Goal: Information Seeking & Learning: Check status

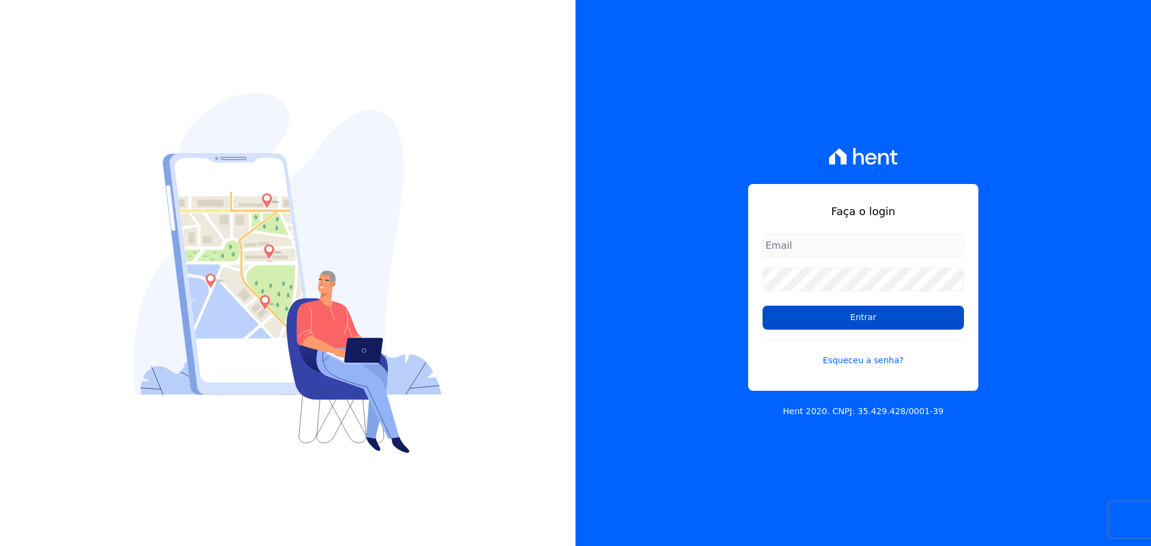
type input "[PERSON_NAME][EMAIL_ADDRESS][PERSON_NAME][DOMAIN_NAME]"
click at [790, 318] on input "Entrar" at bounding box center [862, 318] width 201 height 24
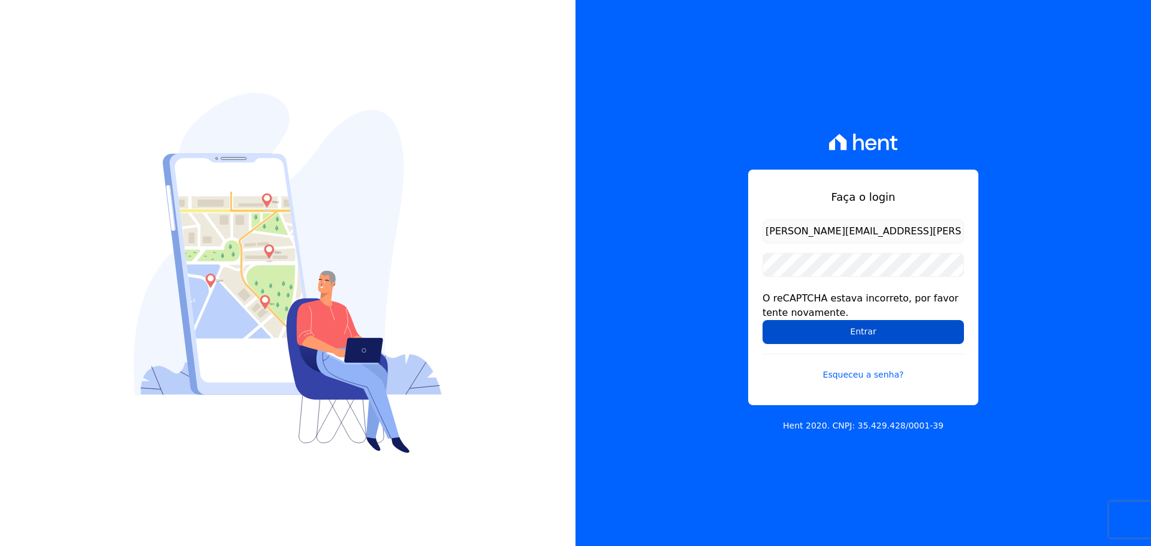
click at [815, 338] on input "Entrar" at bounding box center [862, 332] width 201 height 24
click at [818, 324] on input "Entrar" at bounding box center [862, 332] width 201 height 24
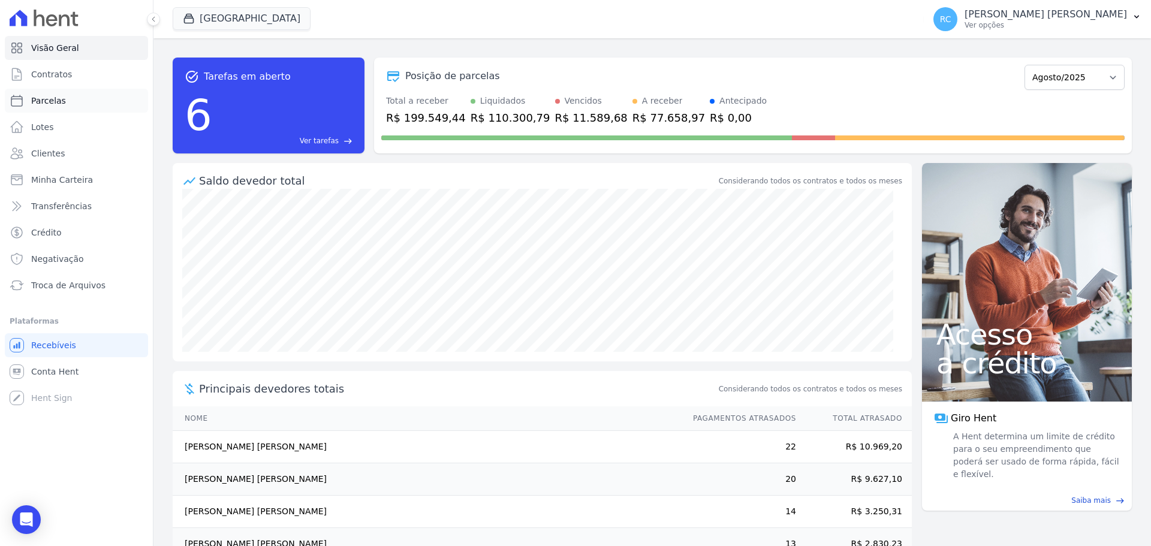
click at [75, 90] on link "Parcelas" at bounding box center [76, 101] width 143 height 24
select select
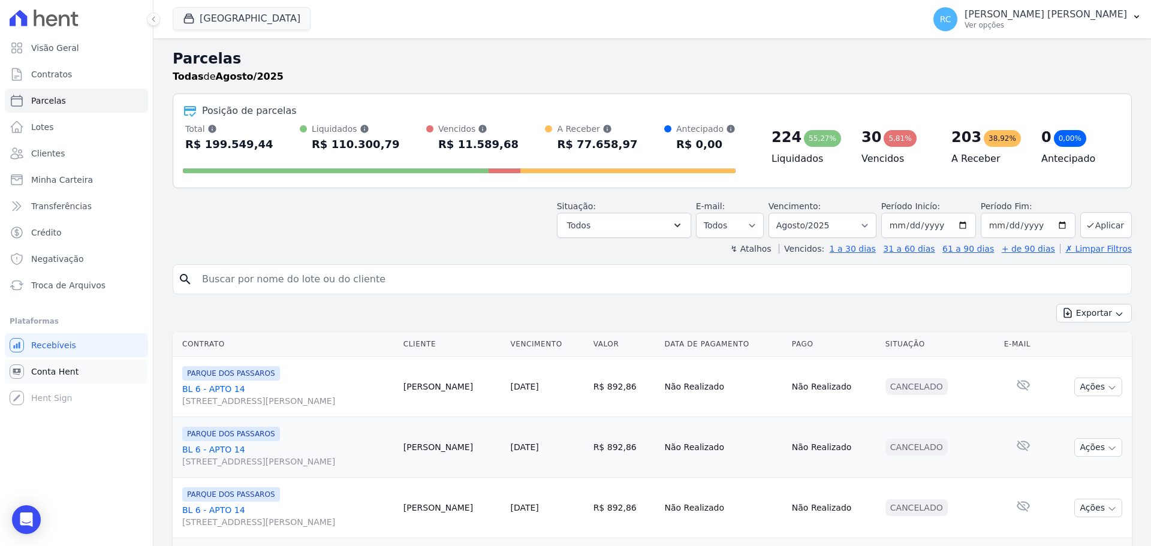
click at [55, 373] on span "Conta Hent" at bounding box center [54, 372] width 47 height 12
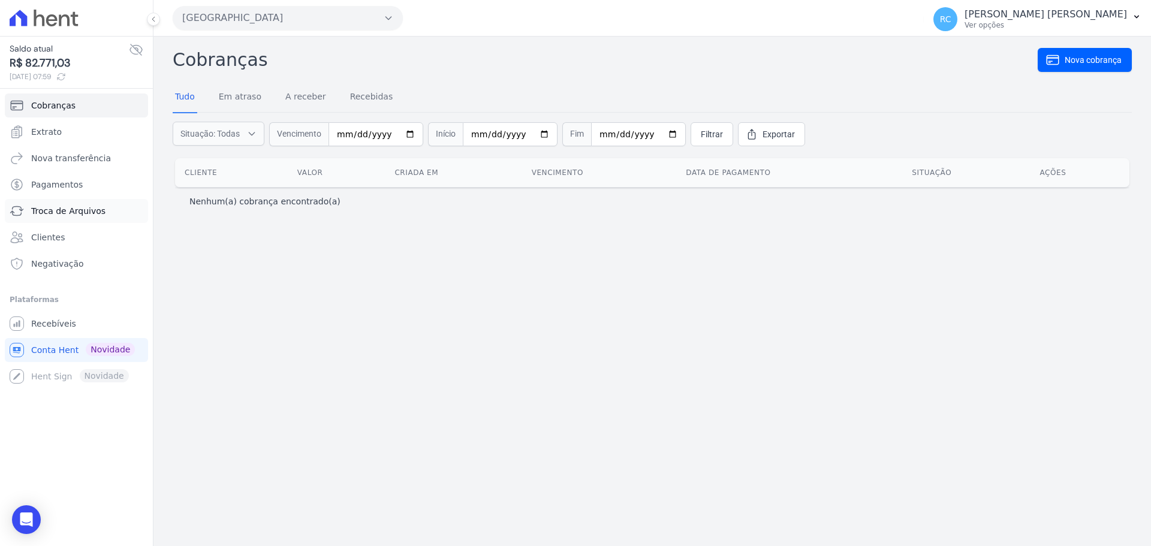
click at [59, 211] on span "Troca de Arquivos" at bounding box center [68, 211] width 74 height 12
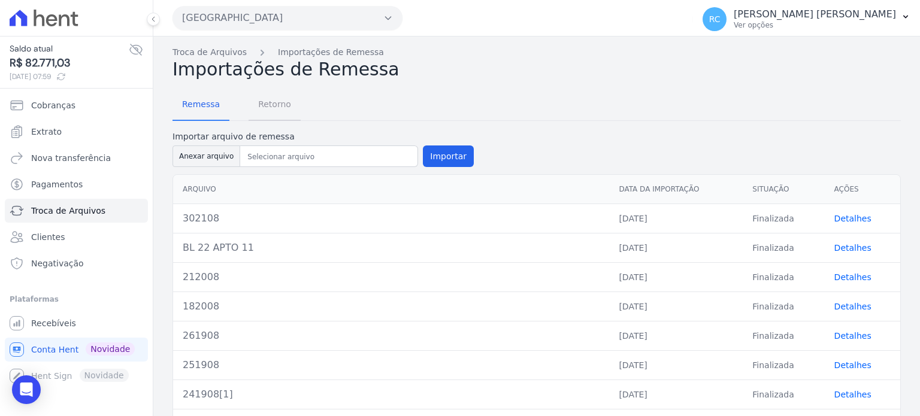
click at [273, 100] on span "Retorno" at bounding box center [274, 104] width 47 height 24
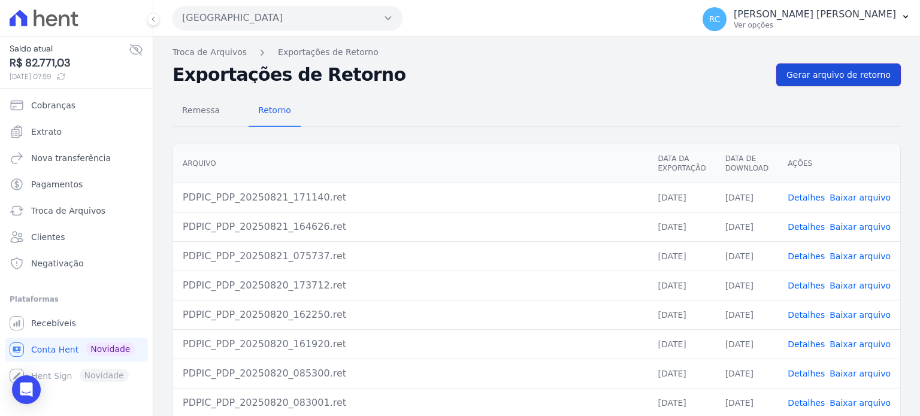
click at [844, 84] on link "Gerar arquivo de retorno" at bounding box center [839, 75] width 125 height 23
click at [839, 200] on link "Baixar arquivo" at bounding box center [860, 198] width 61 height 10
click at [297, 21] on button "[GEOGRAPHIC_DATA]" at bounding box center [288, 18] width 230 height 24
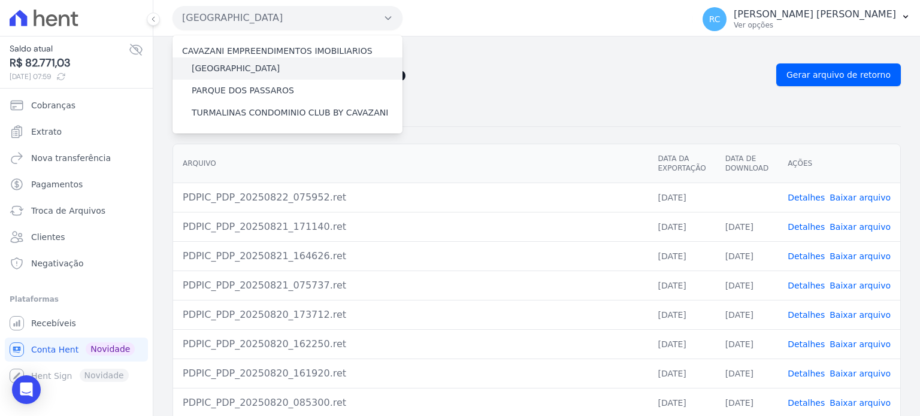
click at [280, 62] on div "[GEOGRAPHIC_DATA]" at bounding box center [288, 69] width 230 height 22
click at [228, 76] on div "PARQUE DAS FLORES" at bounding box center [288, 69] width 230 height 22
click at [230, 70] on label "PARQUE DAS FLORES" at bounding box center [236, 68] width 88 height 13
click at [0, 0] on input "PARQUE DAS FLORES" at bounding box center [0, 0] width 0 height 0
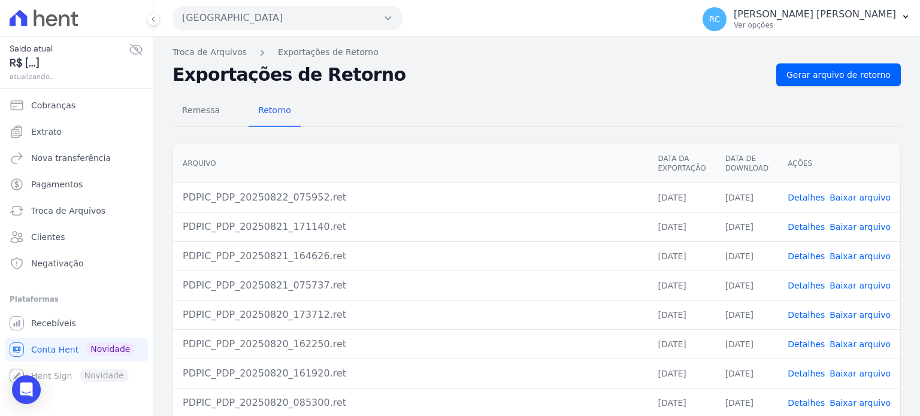
click at [293, 18] on button "Parque Dos Passaros" at bounding box center [288, 18] width 230 height 24
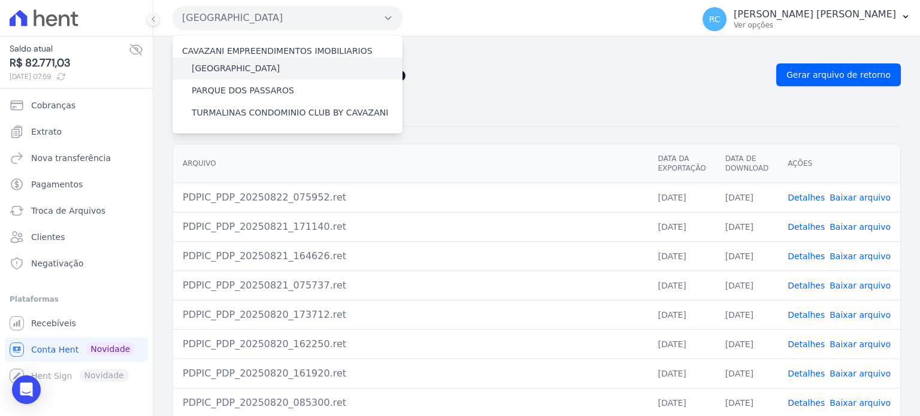
click at [240, 69] on label "PARQUE DAS FLORES" at bounding box center [236, 68] width 88 height 13
click at [0, 0] on input "PARQUE DAS FLORES" at bounding box center [0, 0] width 0 height 0
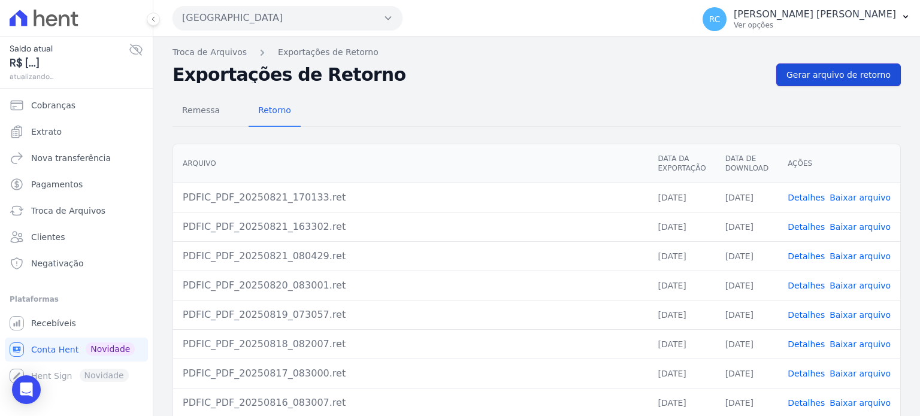
click at [857, 78] on span "Gerar arquivo de retorno" at bounding box center [839, 75] width 104 height 12
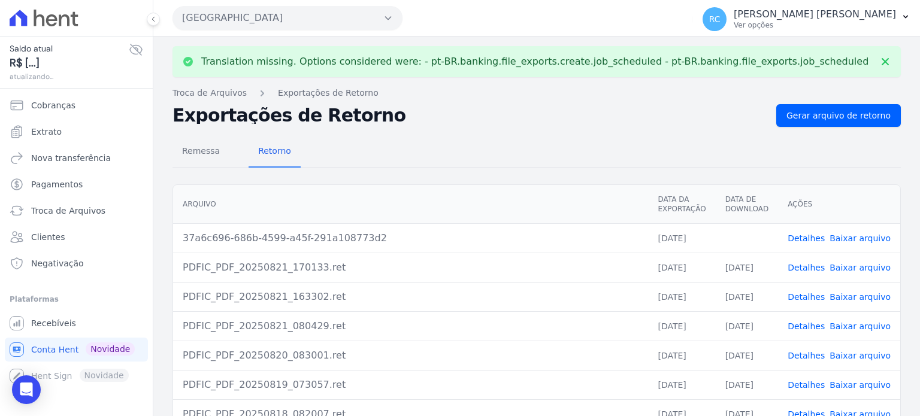
click at [860, 236] on link "Baixar arquivo" at bounding box center [860, 239] width 61 height 10
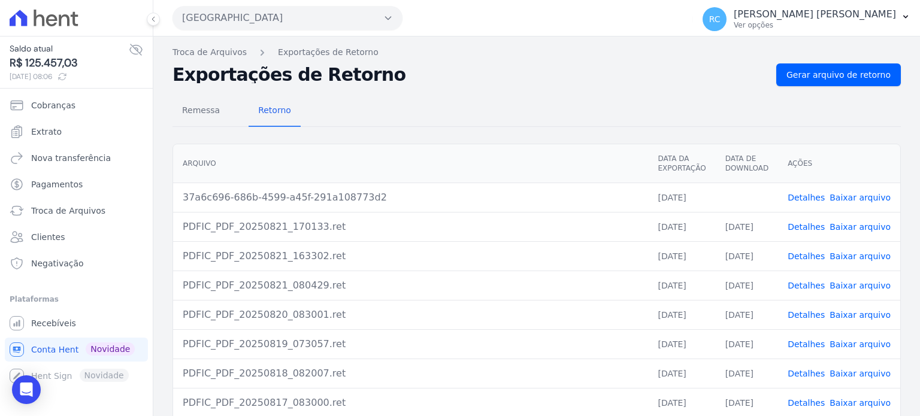
click at [252, 19] on button "[GEOGRAPHIC_DATA]" at bounding box center [288, 18] width 230 height 24
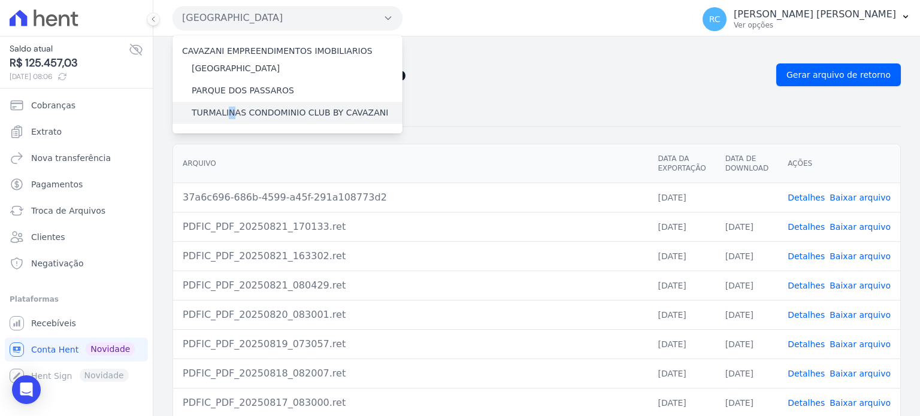
click at [229, 112] on label "TURMALINAS CONDOMINIO CLUB BY CAVAZANI" at bounding box center [290, 113] width 197 height 13
click at [0, 0] on input "TURMALINAS CONDOMINIO CLUB BY CAVAZANI" at bounding box center [0, 0] width 0 height 0
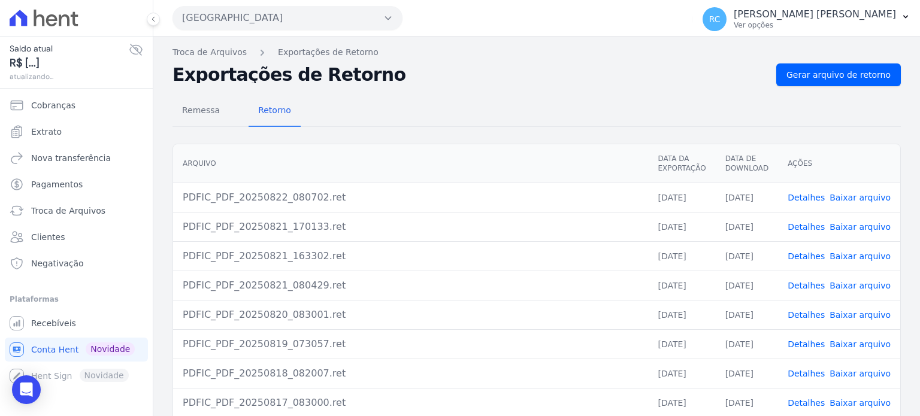
drag, startPoint x: 300, startPoint y: 11, endPoint x: 295, endPoint y: 34, distance: 23.2
click at [300, 11] on button "[GEOGRAPHIC_DATA]" at bounding box center [288, 18] width 230 height 24
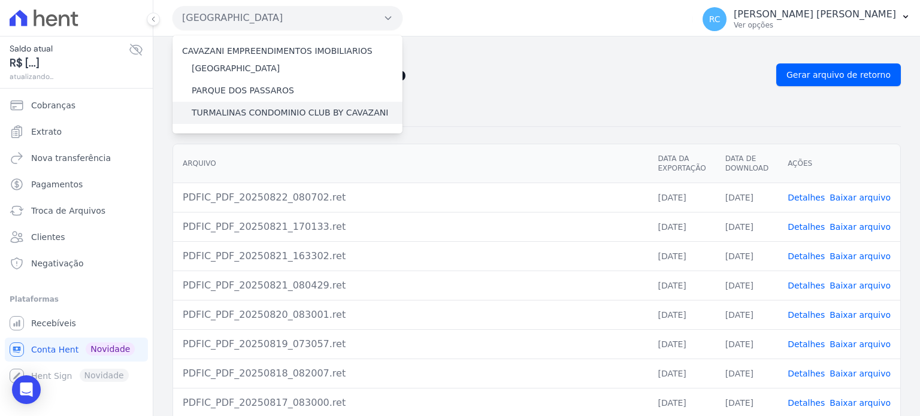
click at [268, 109] on label "TURMALINAS CONDOMINIO CLUB BY CAVAZANI" at bounding box center [290, 113] width 197 height 13
click at [0, 0] on input "TURMALINAS CONDOMINIO CLUB BY CAVAZANI" at bounding box center [0, 0] width 0 height 0
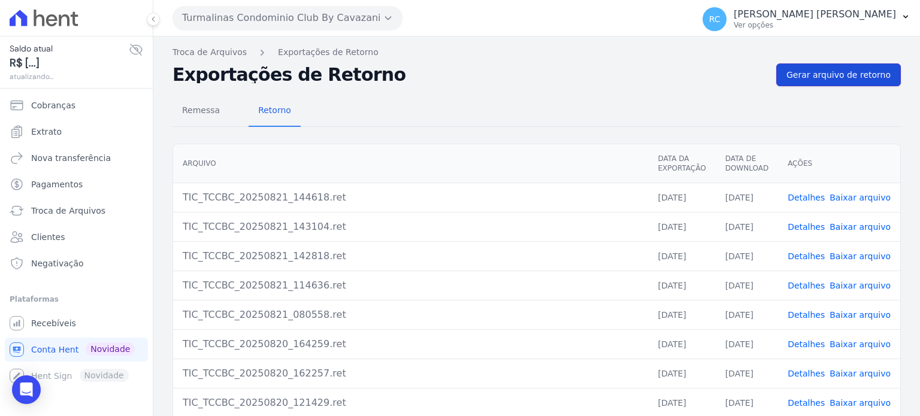
click at [807, 83] on link "Gerar arquivo de retorno" at bounding box center [839, 75] width 125 height 23
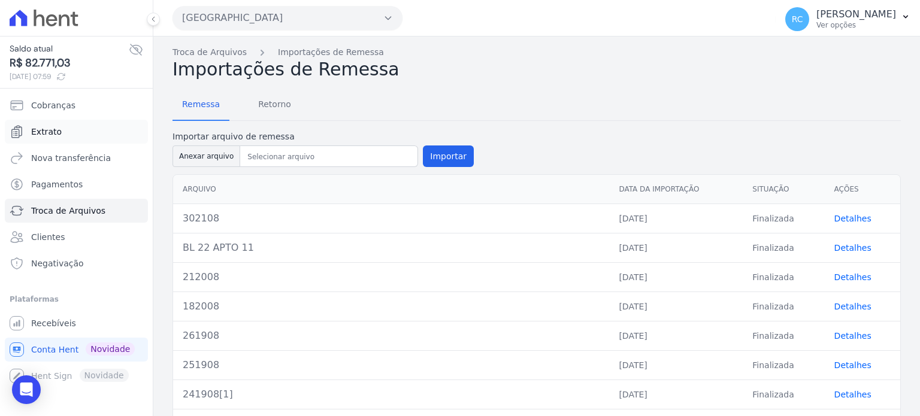
click at [64, 137] on link "Extrato" at bounding box center [76, 132] width 143 height 24
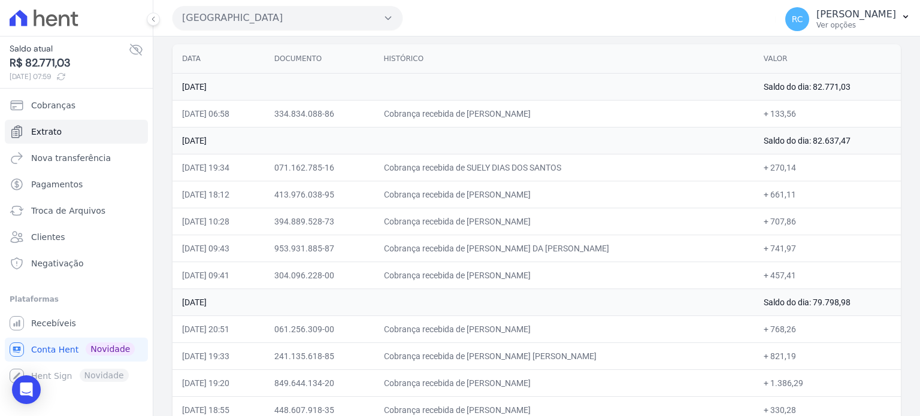
scroll to position [120, 0]
click at [555, 218] on td "Cobrança recebida de [PERSON_NAME]" at bounding box center [565, 219] width 380 height 27
drag, startPoint x: 626, startPoint y: 220, endPoint x: 493, endPoint y: 218, distance: 132.4
click at [493, 218] on td "Cobrança recebida de [PERSON_NAME]" at bounding box center [565, 219] width 380 height 27
copy td "[PERSON_NAME] FIL"
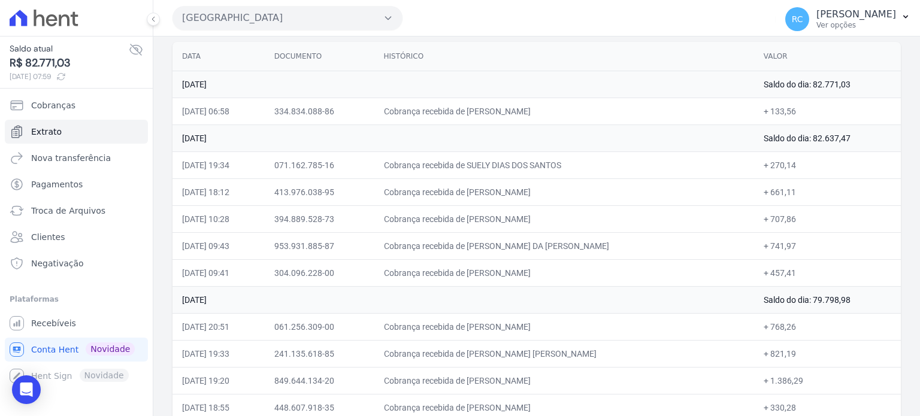
drag, startPoint x: 575, startPoint y: 165, endPoint x: 496, endPoint y: 161, distance: 79.8
click at [496, 161] on td "Cobrança recebida de SUELY DIAS DOS SANTOS" at bounding box center [565, 165] width 380 height 27
copy td "SUELY DIAS DOS SAN"
drag, startPoint x: 580, startPoint y: 268, endPoint x: 496, endPoint y: 267, distance: 83.9
click at [496, 267] on td "Cobrança recebida de ADRIANO RIBEIRO PIRES" at bounding box center [565, 272] width 380 height 27
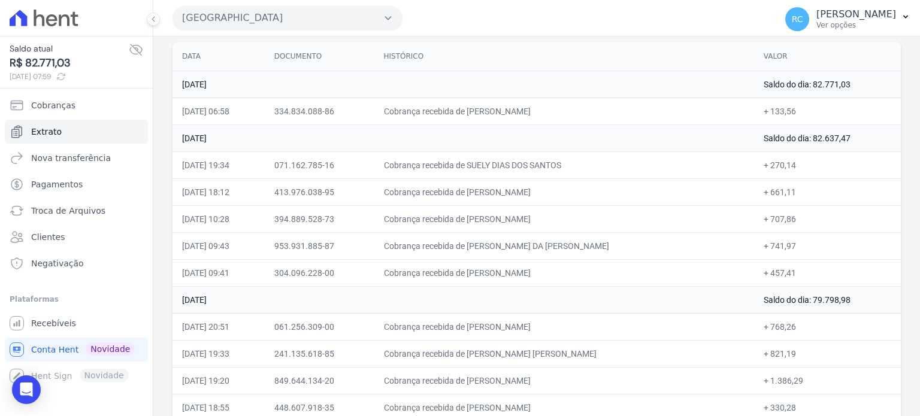
copy td "ADRIANO RIBEIRO PIRES"
drag, startPoint x: 574, startPoint y: 164, endPoint x: 495, endPoint y: 163, distance: 79.1
click at [495, 163] on td "Cobrança recebida de SUELY DIAS DOS SANTOS" at bounding box center [565, 165] width 380 height 27
copy td "SUELY DIAS DOS SAN"
drag, startPoint x: 575, startPoint y: 194, endPoint x: 496, endPoint y: 189, distance: 78.6
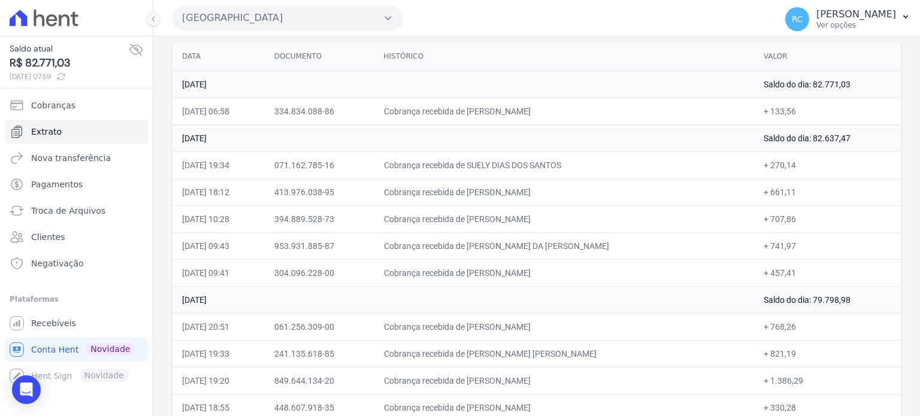
click at [496, 189] on td "Cobrança recebida de EDVANILSON DA SILVA SANTANA" at bounding box center [565, 192] width 380 height 27
copy td "EDVANILSON DA SILV"
drag, startPoint x: 558, startPoint y: 224, endPoint x: 493, endPoint y: 217, distance: 65.1
click at [493, 217] on td "Cobrança recebida de JOSE ADNNANN PAZ OLIVEIRA FILH" at bounding box center [565, 219] width 380 height 27
copy td "JOSE ADNNANN PAZ OLIV"
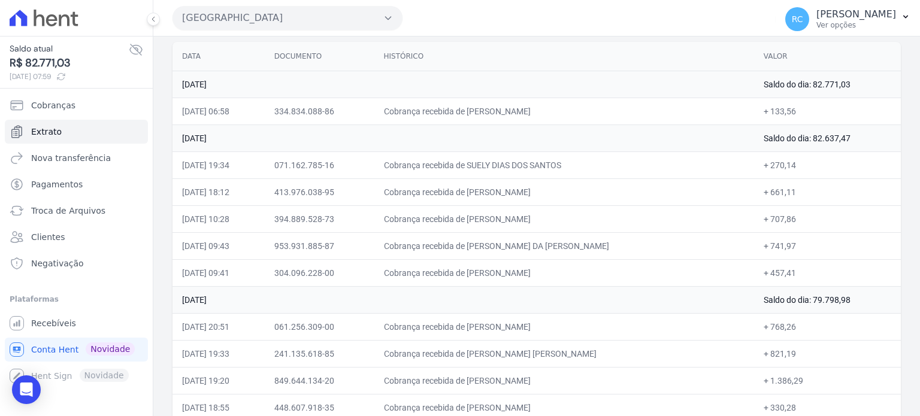
drag, startPoint x: 582, startPoint y: 240, endPoint x: 495, endPoint y: 246, distance: 87.7
click at [495, 246] on td "Cobrança recebida de REGINALDO DA CONCEICAO CAVALCA" at bounding box center [565, 245] width 380 height 27
copy td "REGINALDO DA CONCE"
click at [280, 10] on button "Parque Dos Passaros" at bounding box center [288, 18] width 230 height 24
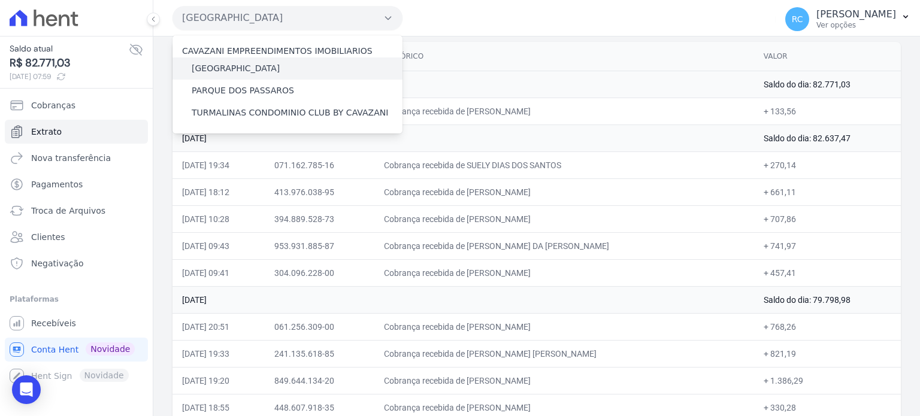
click at [246, 73] on label "[GEOGRAPHIC_DATA]" at bounding box center [236, 68] width 88 height 13
click at [0, 0] on input "[GEOGRAPHIC_DATA]" at bounding box center [0, 0] width 0 height 0
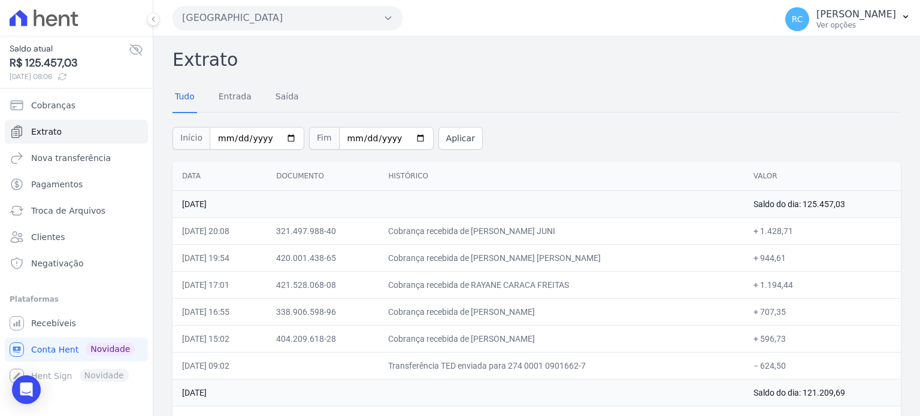
drag, startPoint x: 804, startPoint y: 360, endPoint x: 759, endPoint y: 364, distance: 44.5
click at [759, 364] on td "− 624,50" at bounding box center [822, 365] width 157 height 27
copy td "624,50"
click at [264, 8] on button "[GEOGRAPHIC_DATA]" at bounding box center [288, 18] width 230 height 24
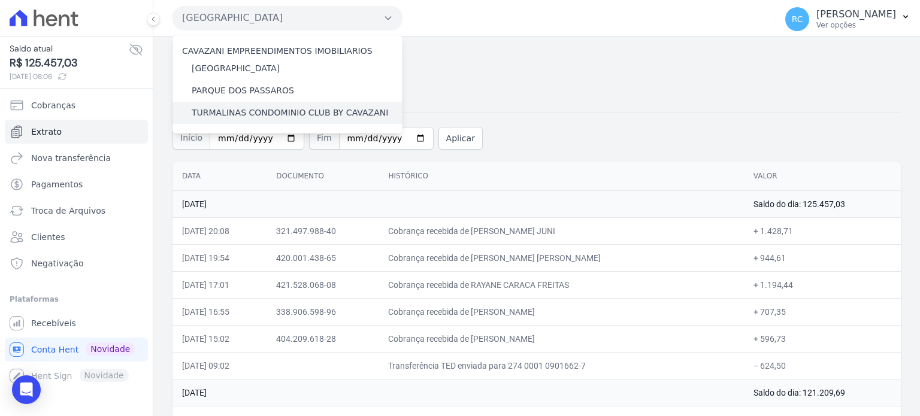
click at [233, 110] on label "TURMALINAS CONDOMINIO CLUB BY CAVAZANI" at bounding box center [290, 113] width 197 height 13
click at [0, 0] on input "TURMALINAS CONDOMINIO CLUB BY CAVAZANI" at bounding box center [0, 0] width 0 height 0
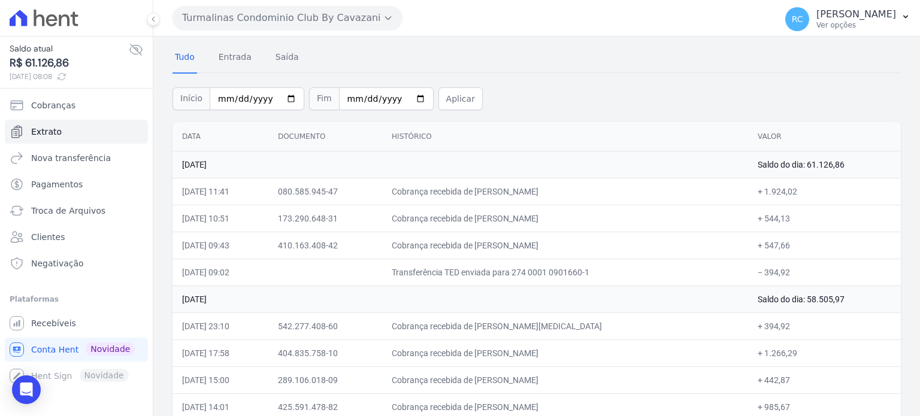
scroll to position [60, 0]
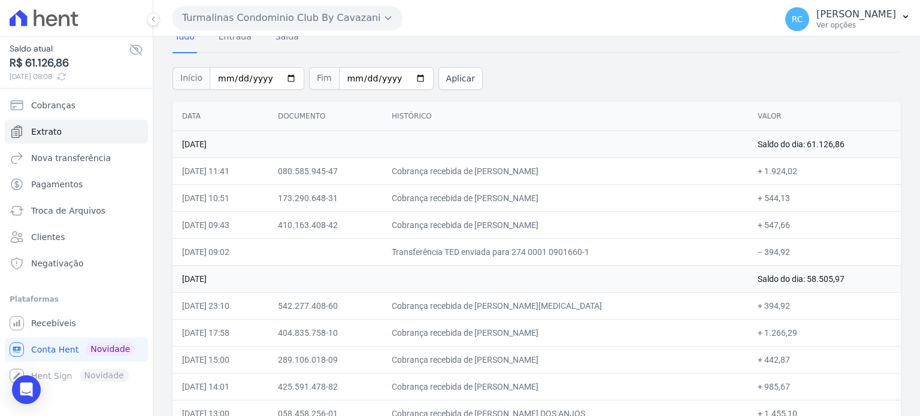
drag, startPoint x: 794, startPoint y: 247, endPoint x: 760, endPoint y: 256, distance: 34.9
click at [760, 256] on td "− 394,92" at bounding box center [824, 251] width 153 height 27
copy td "394,92"
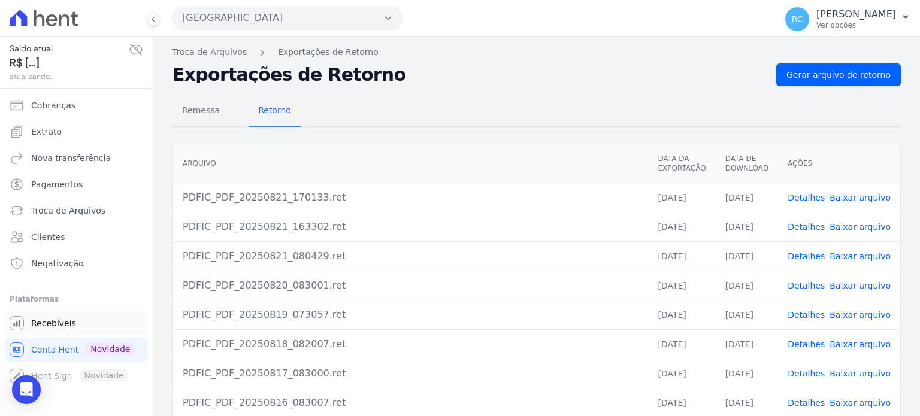
click at [68, 330] on link "Recebíveis" at bounding box center [76, 324] width 143 height 24
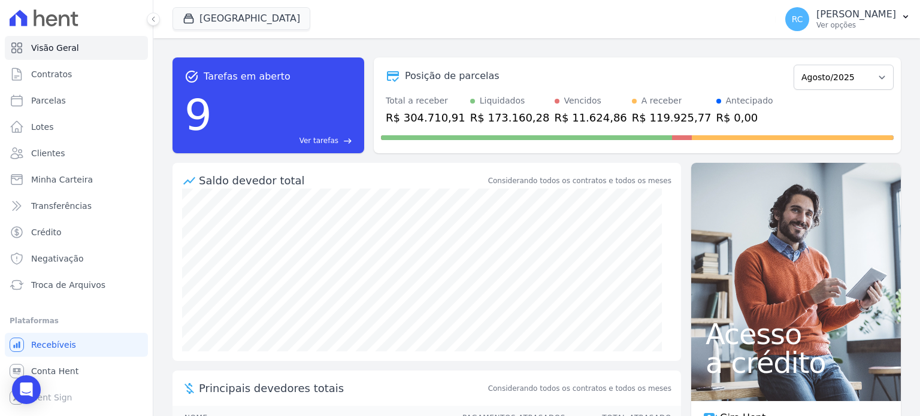
click at [73, 326] on div "Plataformas" at bounding box center [77, 321] width 134 height 14
click at [834, 14] on p "[PERSON_NAME]" at bounding box center [857, 14] width 80 height 12
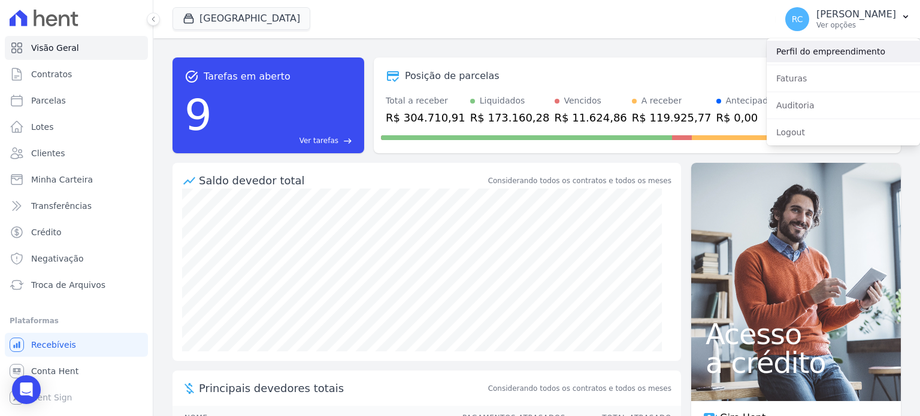
click at [808, 52] on link "Perfil do empreendimento" at bounding box center [843, 52] width 153 height 22
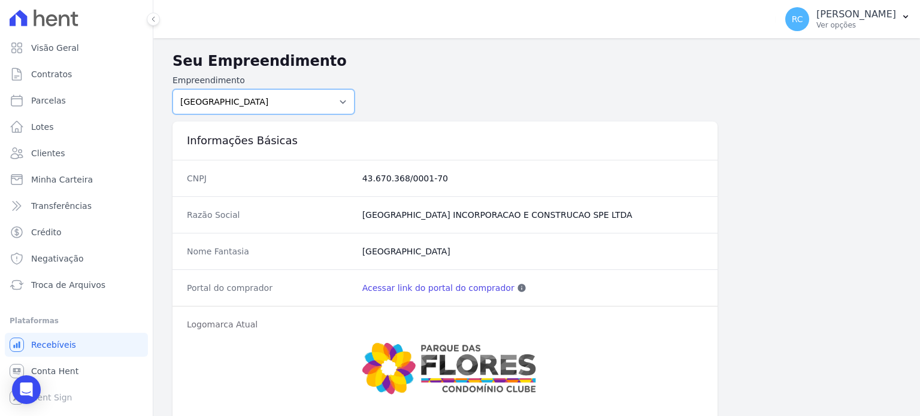
click at [315, 90] on select "PARQUE DAS FLORES PARQUE DOS PASSAROS TURMALINAS CONDOMINIO CLUB BY CAVAZANI" at bounding box center [264, 101] width 182 height 25
select select "7c6dbd88-c992-4e1b-a35d-d12916fde016"
click at [173, 89] on select "PARQUE DAS FLORES PARQUE DOS PASSAROS TURMALINAS CONDOMINIO CLUB BY CAVAZANI" at bounding box center [264, 101] width 182 height 25
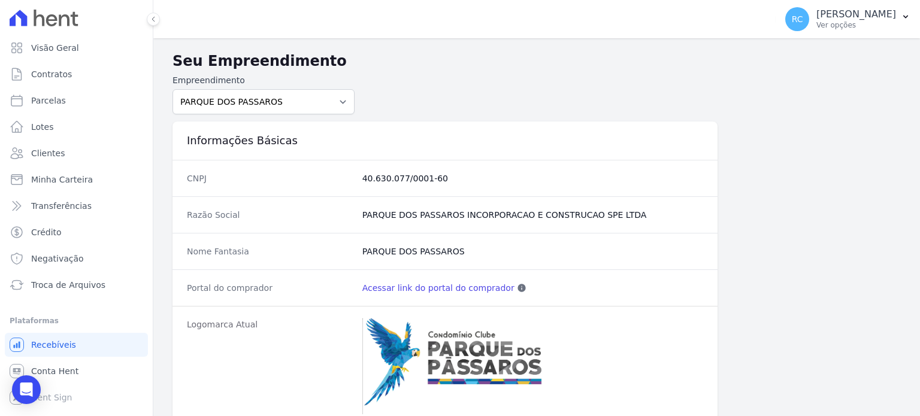
click at [419, 289] on link "Acessar link do portal do comprador" at bounding box center [439, 288] width 152 height 12
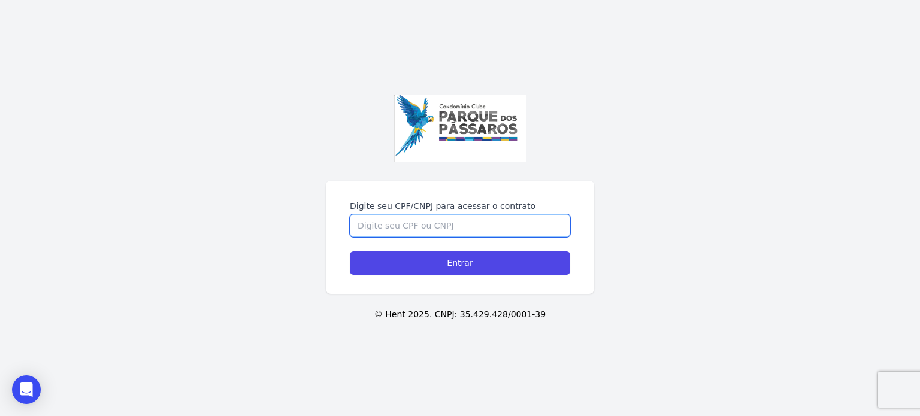
click at [405, 231] on input "Digite seu CPF/CNPJ para acessar o contrato" at bounding box center [460, 226] width 221 height 23
type input "05212174660"
click at [427, 227] on input "05212174660" at bounding box center [460, 226] width 221 height 23
click at [427, 226] on input "05212174660" at bounding box center [460, 226] width 221 height 23
click at [456, 225] on input "Digite seu CPF/CNPJ para acessar o contrato" at bounding box center [460, 226] width 221 height 23
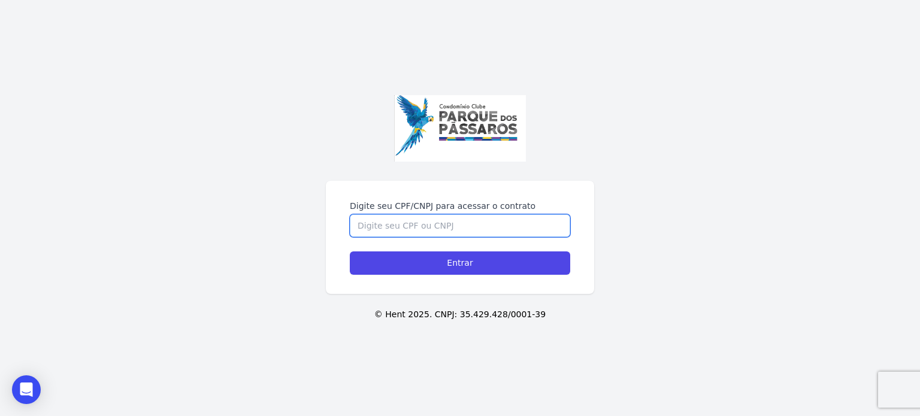
paste input "05212174660"
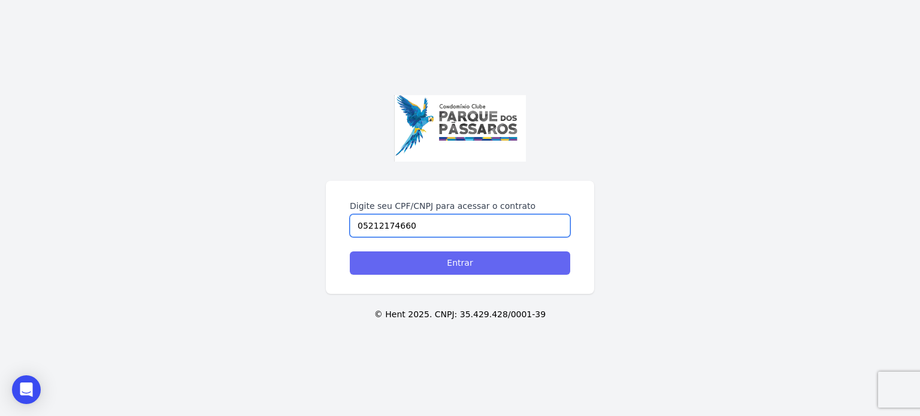
type input "05212174660"
click at [396, 261] on input "Entrar" at bounding box center [460, 263] width 221 height 23
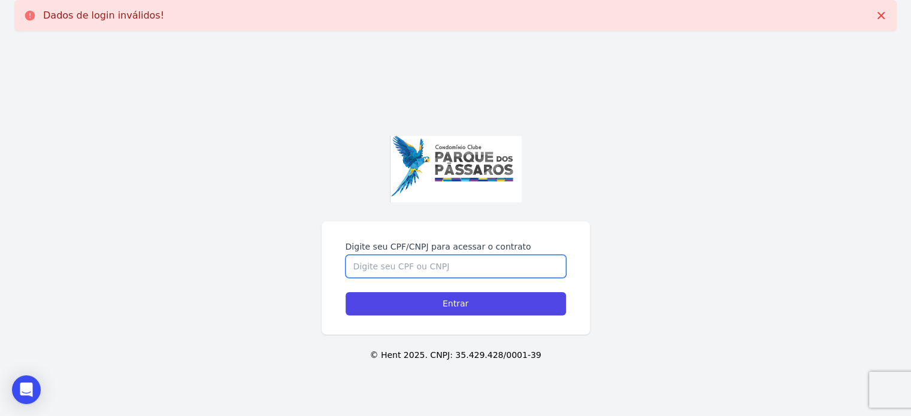
click at [415, 270] on input "Digite seu CPF/CNPJ para acessar o contrato" at bounding box center [456, 266] width 221 height 23
type input "05"
drag, startPoint x: 429, startPoint y: 268, endPoint x: 60, endPoint y: 229, distance: 371.2
click at [53, 232] on div "Digite seu CPF/CNPJ para acessar o contrato 05212174660 Entrar © Hent 2025. CNP…" at bounding box center [455, 249] width 911 height 416
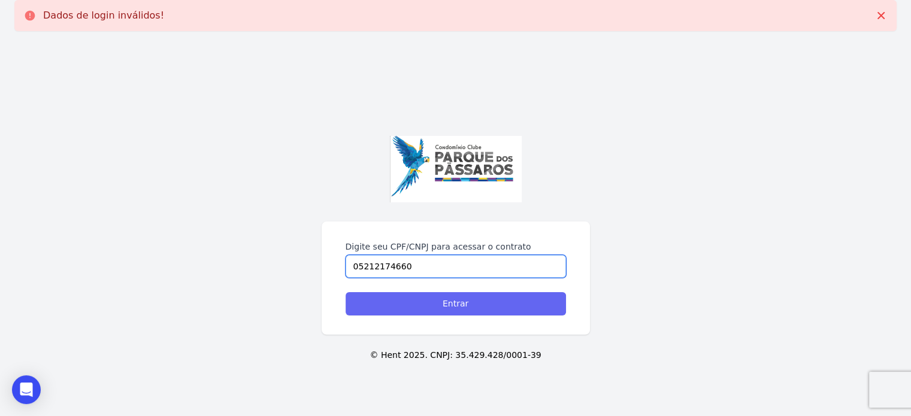
type input "05212174660"
click at [477, 307] on input "Entrar" at bounding box center [456, 303] width 221 height 23
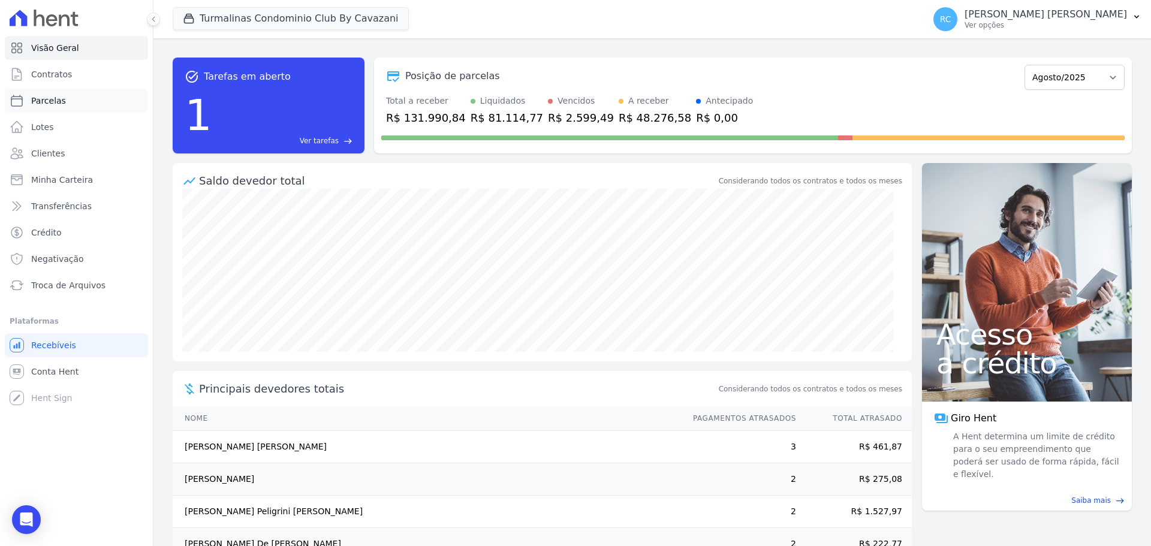
click at [96, 96] on link "Parcelas" at bounding box center [76, 101] width 143 height 24
select select
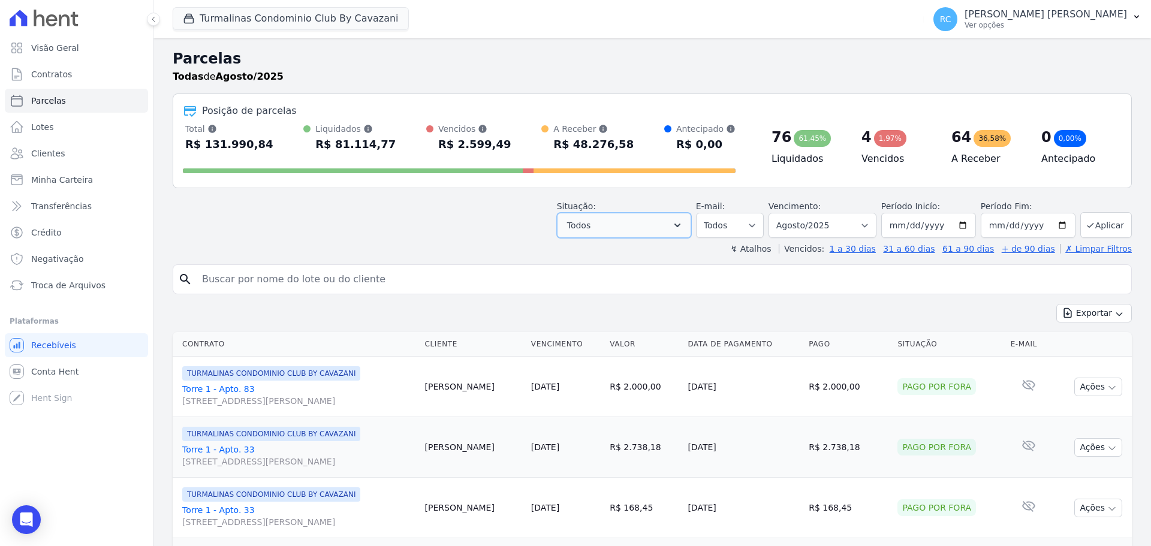
click at [626, 224] on button "Todos" at bounding box center [624, 225] width 134 height 25
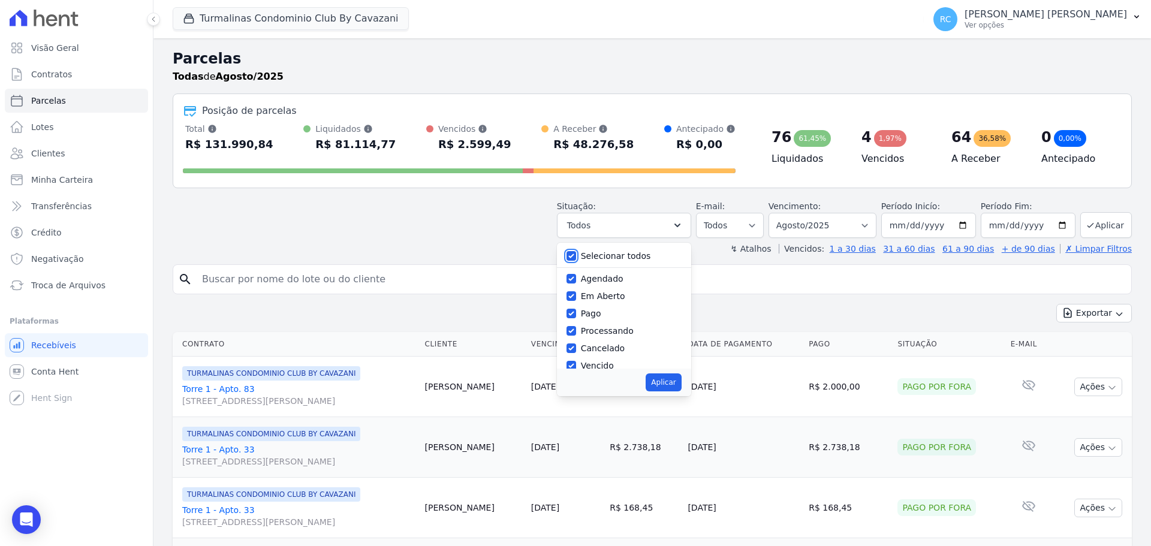
click at [576, 258] on input "Selecionar todos" at bounding box center [571, 256] width 10 height 10
checkbox input "false"
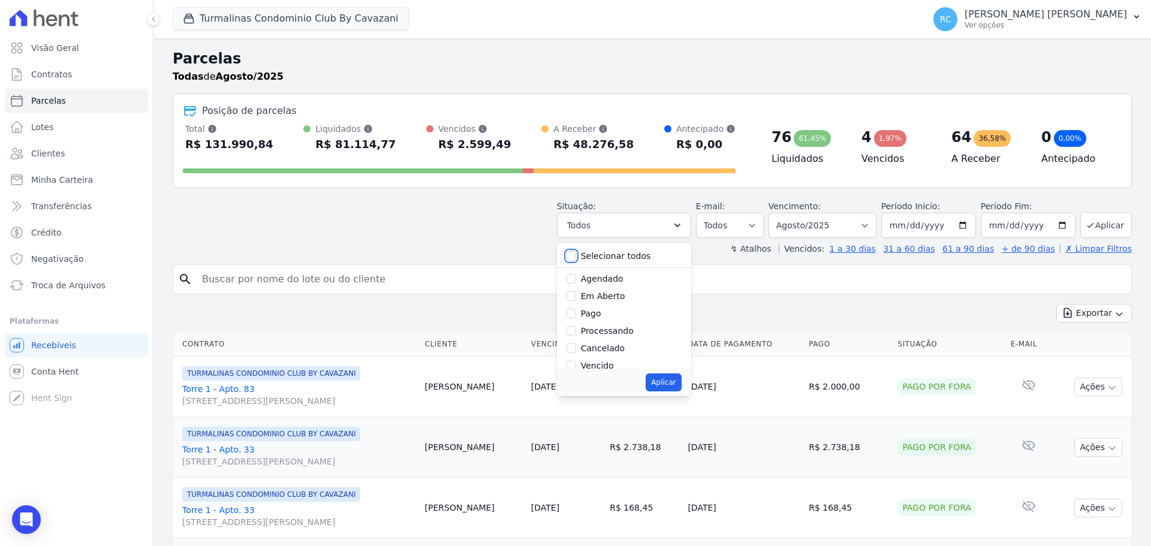
checkbox input "false"
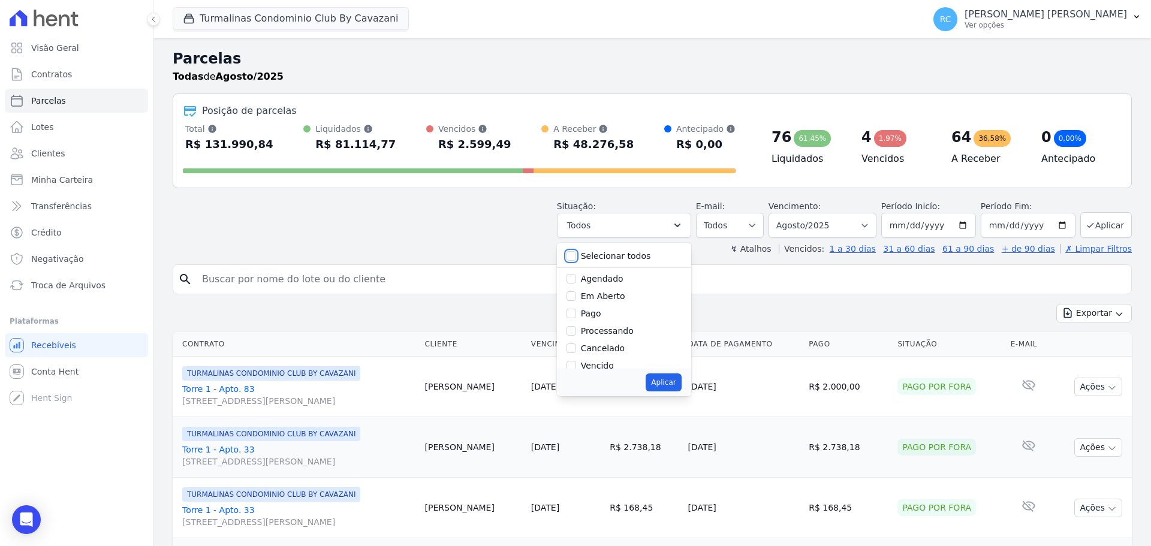
checkbox input "false"
click at [576, 301] on input "Vencido" at bounding box center [571, 306] width 10 height 10
checkbox input "true"
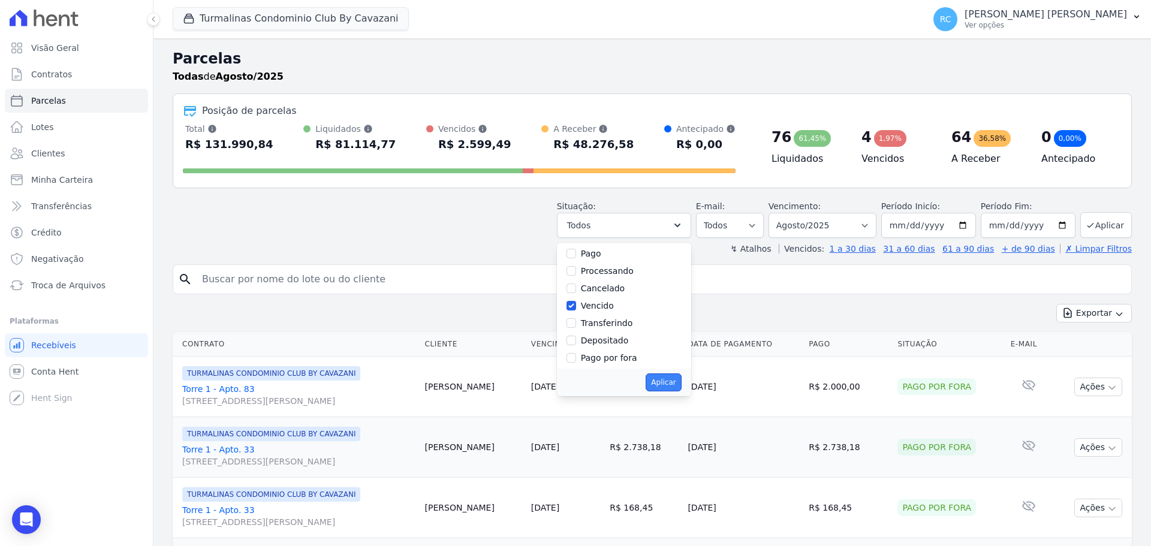
click at [665, 384] on button "Aplicar" at bounding box center [662, 382] width 35 height 18
select select "overdue"
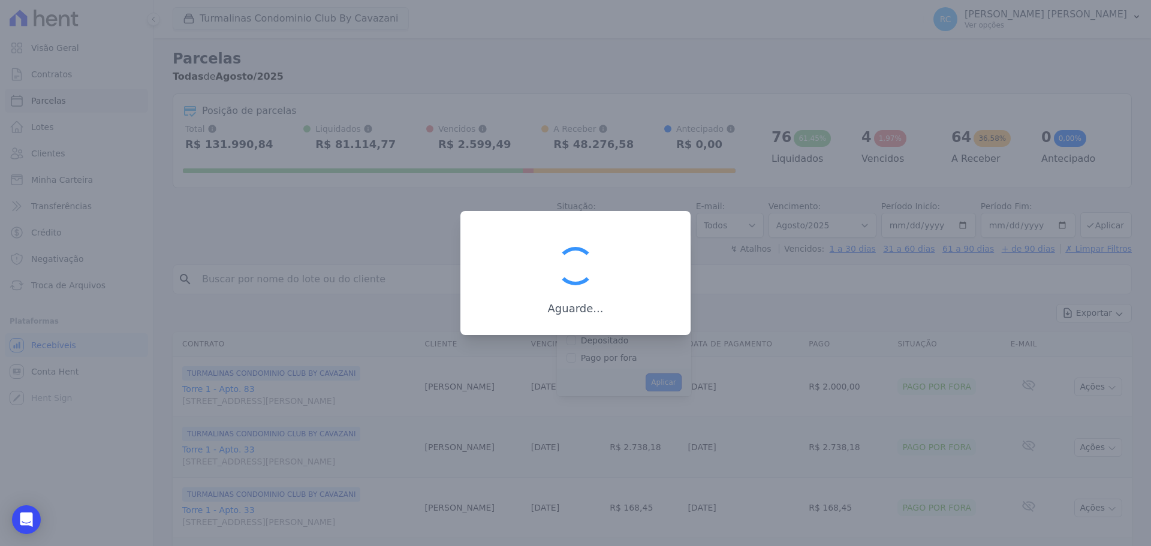
scroll to position [22, 0]
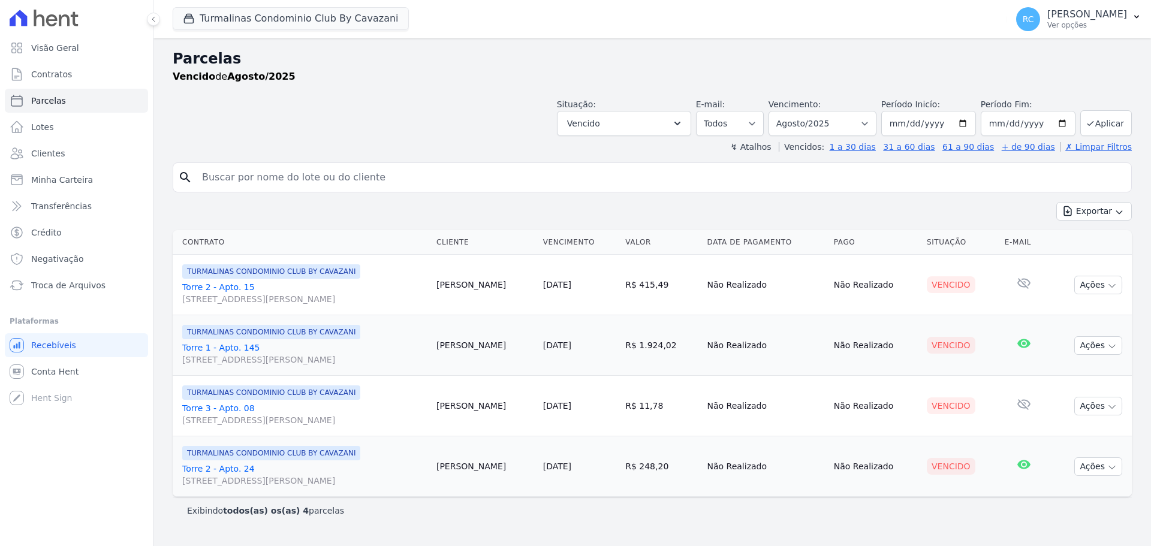
select select
click at [832, 129] on select "Filtrar por período ──────── Todos os meses Agosto/2024 Setembro/2024 Outubro/2…" at bounding box center [822, 123] width 108 height 25
select select "all"
click at [785, 111] on select "Filtrar por período ──────── Todos os meses Agosto/2024 Setembro/2024 Outubro/2…" at bounding box center [822, 123] width 108 height 25
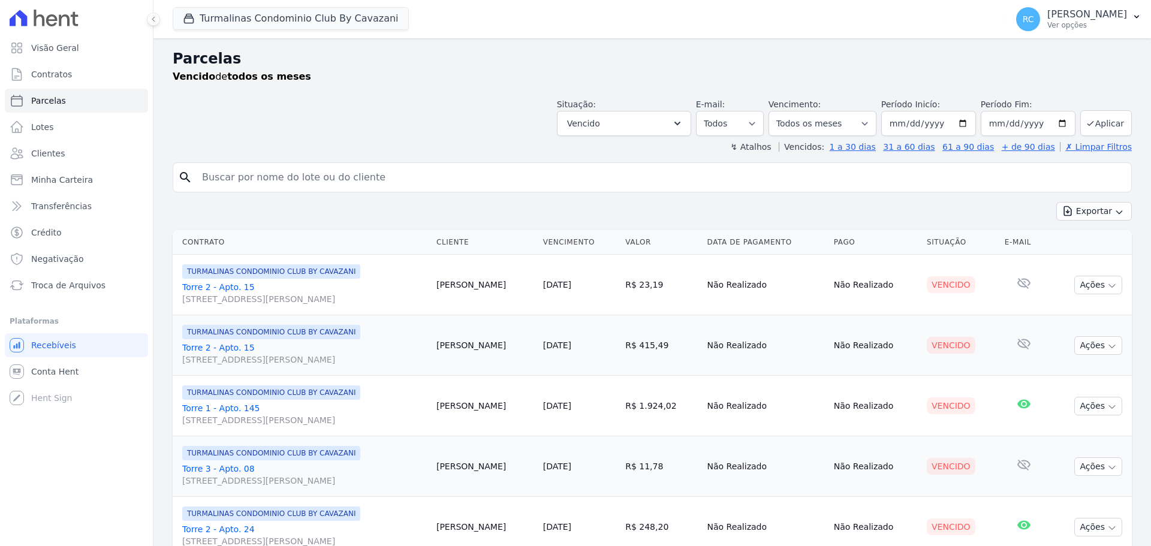
select select
click at [1096, 212] on button "Exportar" at bounding box center [1094, 211] width 76 height 19
click at [1077, 260] on span "Exportar CSV" at bounding box center [1093, 260] width 64 height 12
click at [343, 23] on button "Turmalinas Condominio Club By Cavazani" at bounding box center [291, 18] width 236 height 23
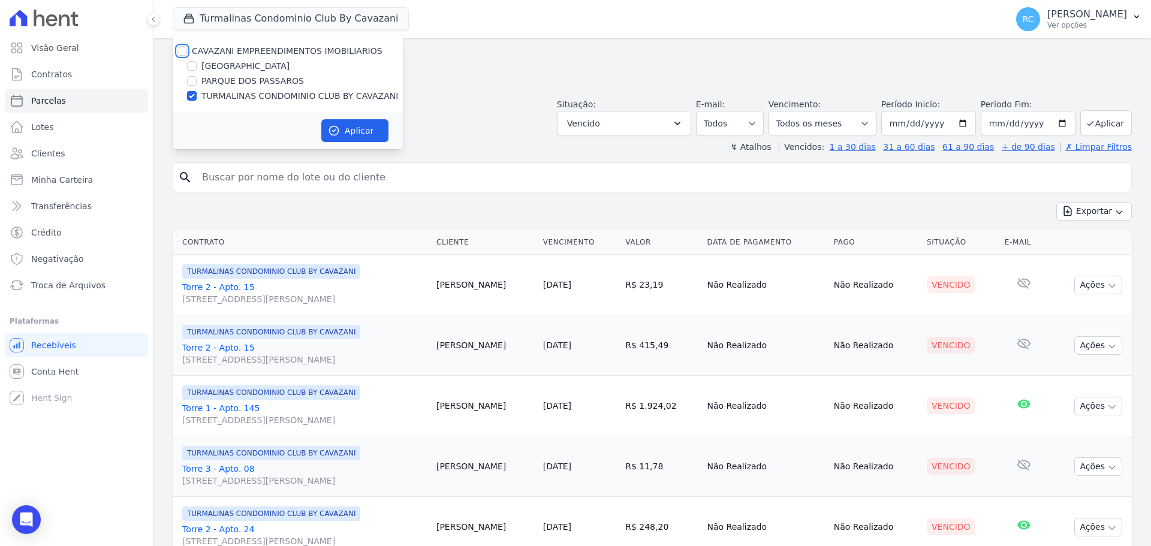
click at [185, 47] on input "CAVAZANI EMPREENDIMENTOS IMOBILIARIOS" at bounding box center [182, 51] width 10 height 10
checkbox input "true"
click at [354, 126] on button "Aplicar" at bounding box center [354, 130] width 67 height 23
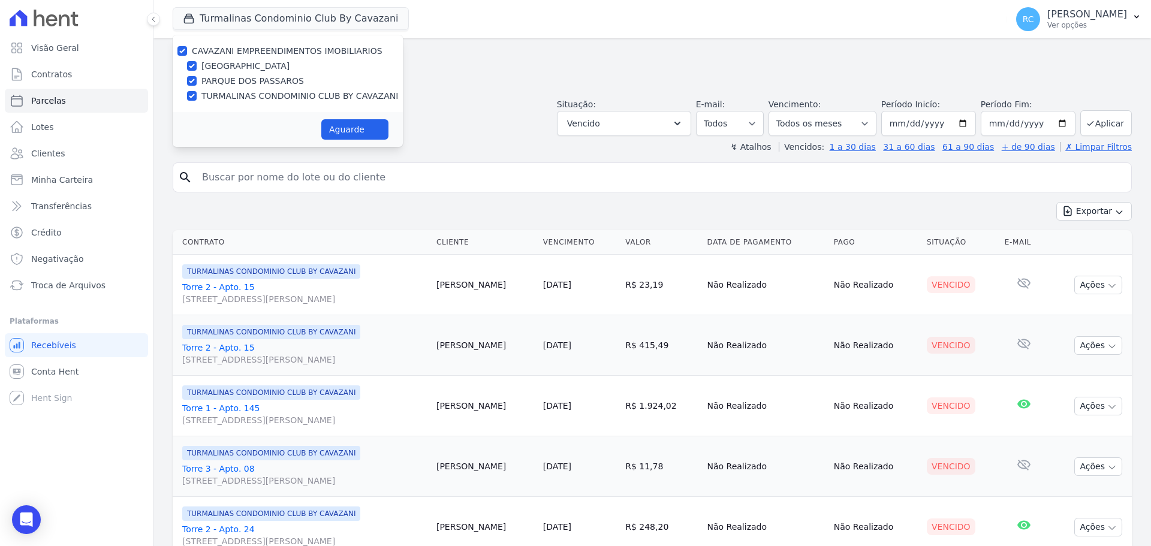
select select
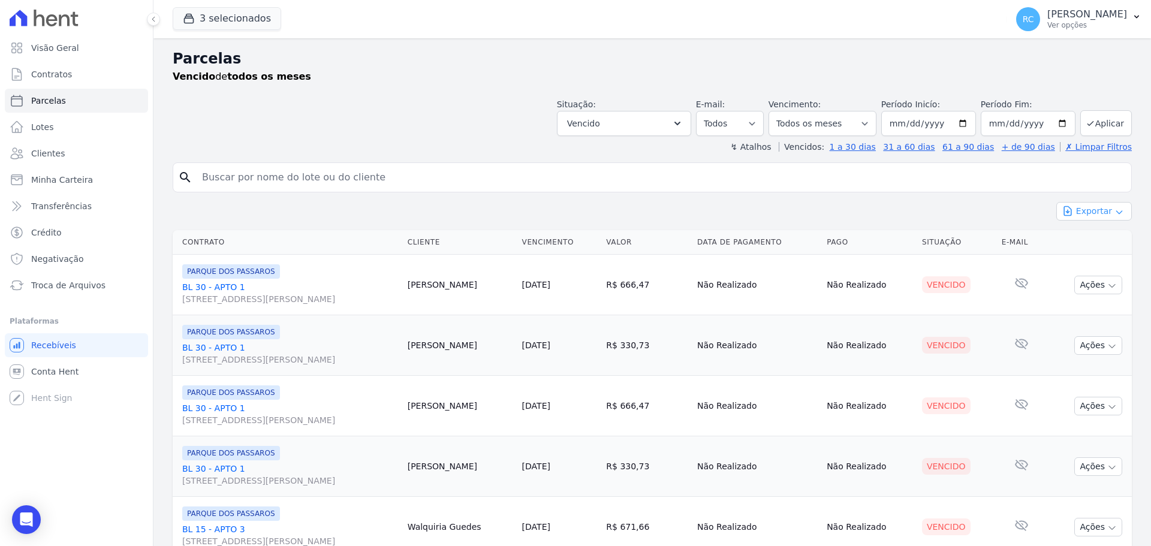
click at [1092, 210] on button "Exportar" at bounding box center [1094, 211] width 76 height 19
click at [1073, 261] on span "Exportar CSV" at bounding box center [1093, 260] width 64 height 12
click at [324, 175] on input "search" at bounding box center [660, 177] width 931 height 24
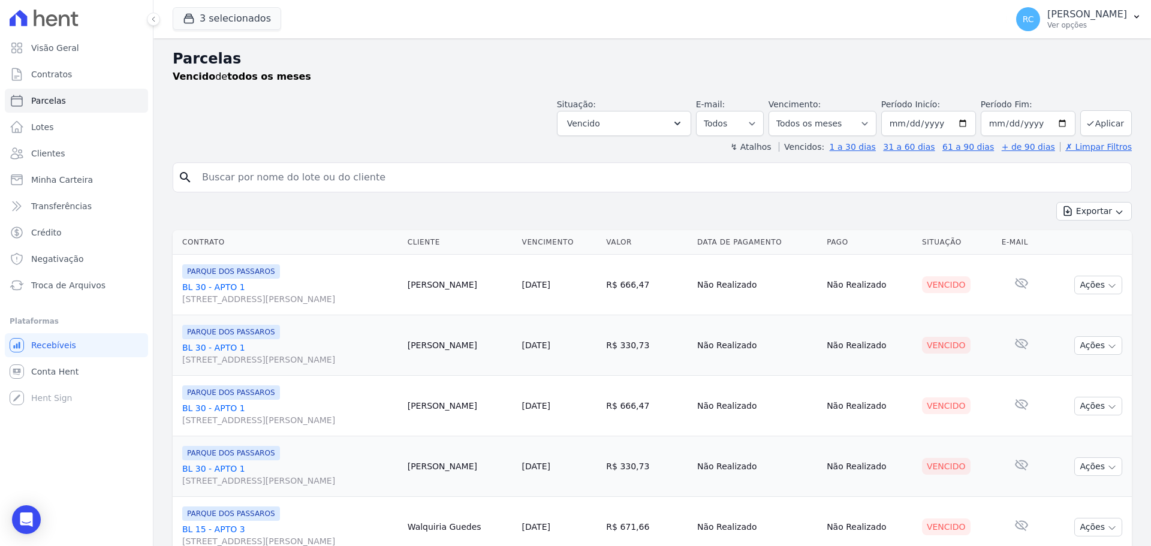
paste input "Caique [PERSON_NAME]"
type input "Caique [PERSON_NAME]"
select select
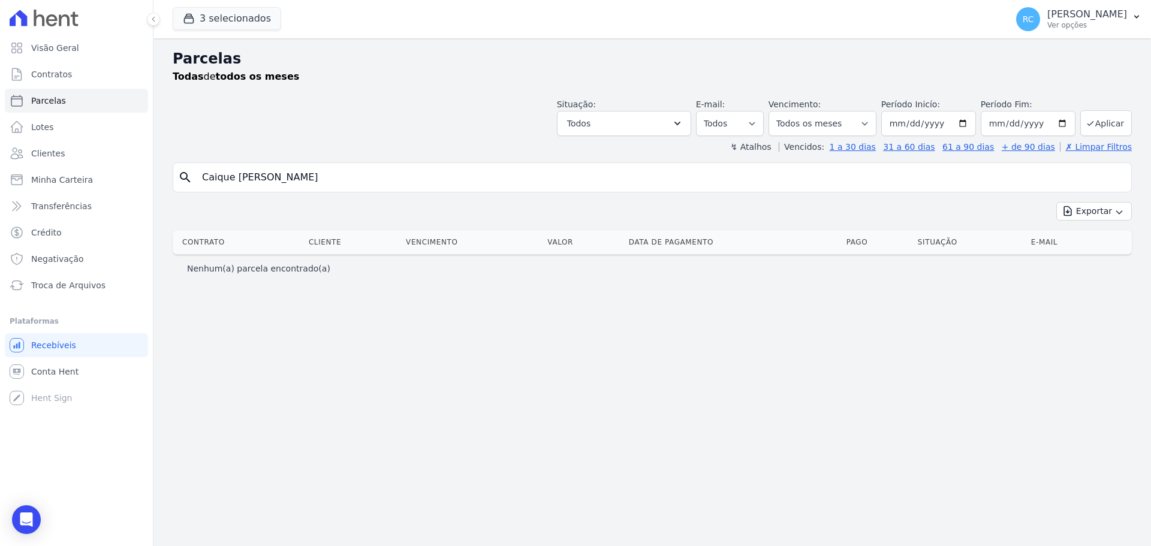
click at [336, 176] on input "Caique [PERSON_NAME]" at bounding box center [660, 177] width 931 height 24
click at [431, 179] on input "Caique [PERSON_NAME]" at bounding box center [660, 177] width 931 height 24
drag, startPoint x: 480, startPoint y: 168, endPoint x: 191, endPoint y: 159, distance: 289.6
click at [169, 165] on div "Parcelas Todas de todos os meses Situação: Agendado Em Aberto Pago Processando …" at bounding box center [651, 292] width 997 height 508
click at [319, 173] on input "Caique [PERSON_NAME]" at bounding box center [660, 177] width 931 height 24
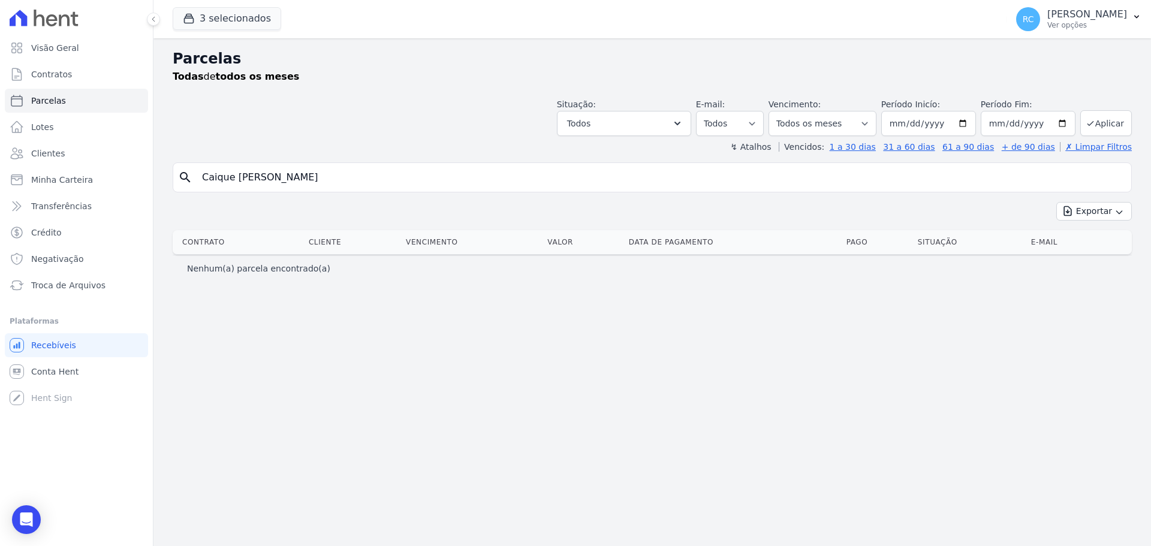
drag, startPoint x: 322, startPoint y: 171, endPoint x: 187, endPoint y: 161, distance: 135.8
click at [146, 163] on div "Visão Geral Contratos [GEOGRAPHIC_DATA] Lotes Clientes Minha Carteira Transferê…" at bounding box center [575, 273] width 1151 height 546
paste input "Caique [PERSON_NAME]"
drag, startPoint x: 354, startPoint y: 179, endPoint x: 225, endPoint y: 150, distance: 131.4
click at [170, 176] on div "Parcelas Todas de todos os meses Situação: Agendado Em Aberto Pago Processando …" at bounding box center [651, 292] width 997 height 508
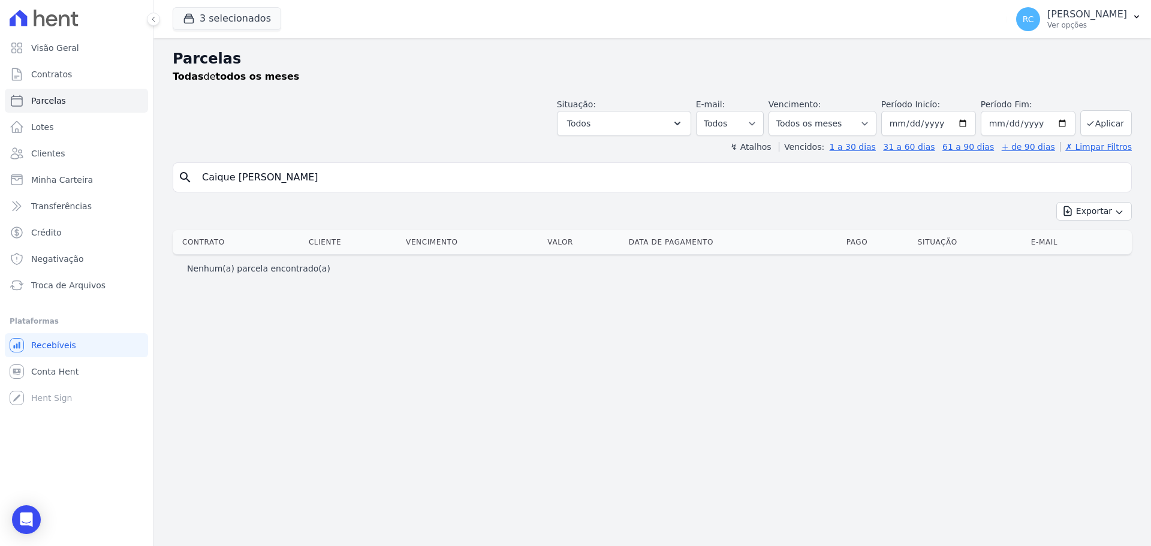
paste input "AIO [PERSON_NAME]"
type input "[PERSON_NAME]"
select select
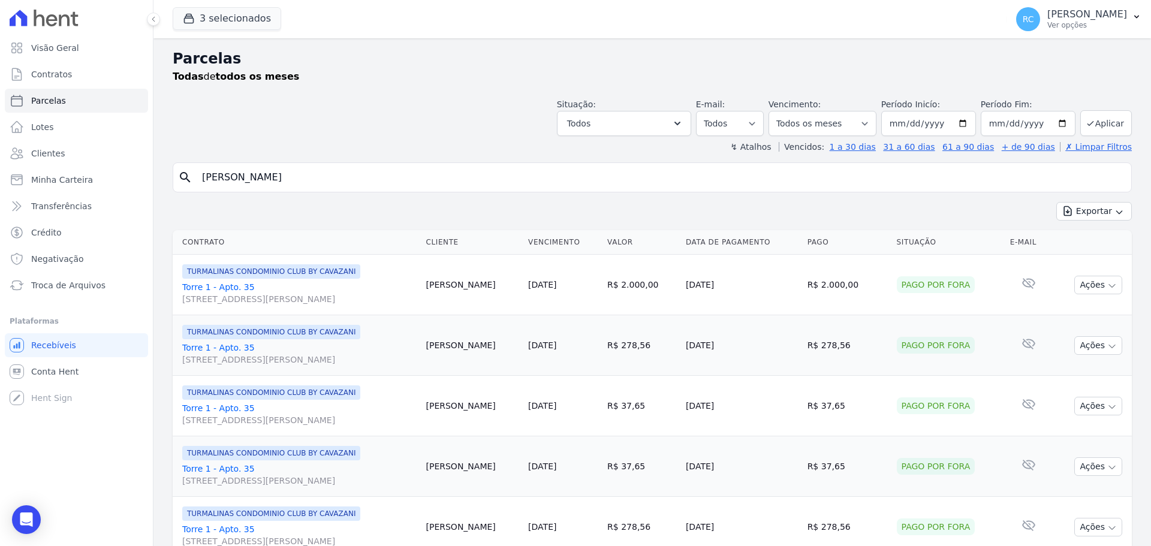
drag, startPoint x: 382, startPoint y: 176, endPoint x: 215, endPoint y: 143, distance: 171.0
click at [95, 182] on div "Visão Geral Contratos [GEOGRAPHIC_DATA] Lotes Clientes Minha Carteira Transferê…" at bounding box center [575, 273] width 1151 height 546
paste input "[PERSON_NAME]"
type input "[PERSON_NAME]"
select select
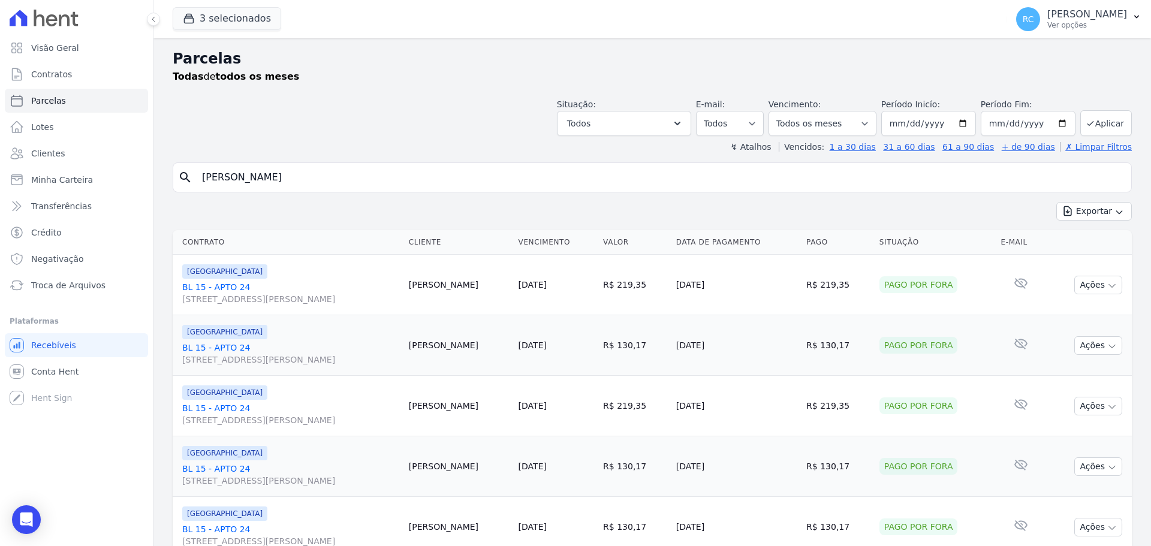
drag, startPoint x: 334, startPoint y: 177, endPoint x: 376, endPoint y: 100, distance: 87.1
click at [0, 188] on div "Visão Geral Contratos [GEOGRAPHIC_DATA] Lotes Clientes Minha Carteira Transferê…" at bounding box center [575, 273] width 1151 height 546
paste input "[PERSON_NAME]"
type input "[PERSON_NAME]"
select select
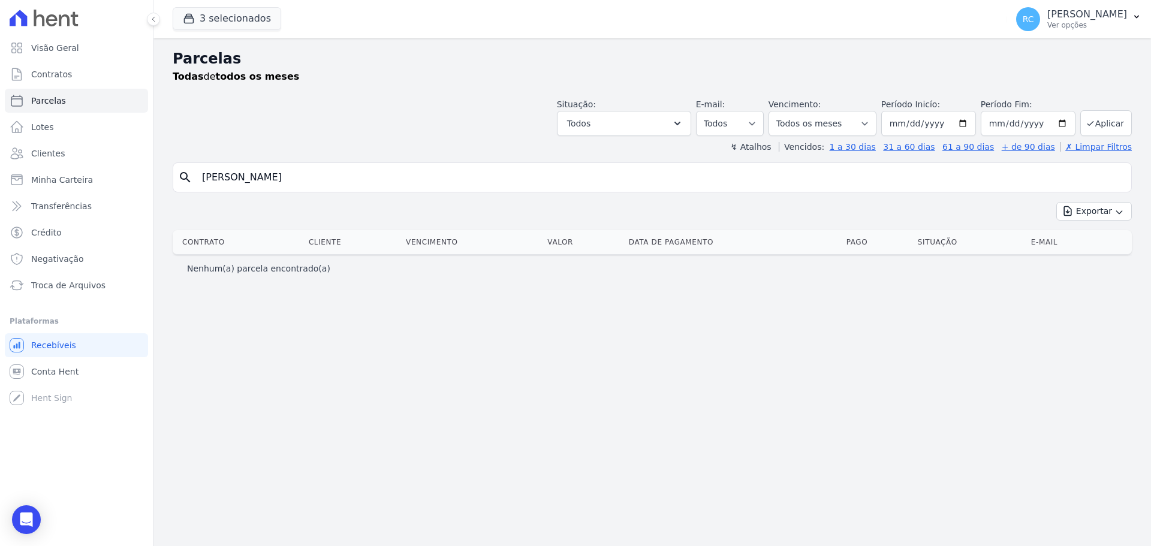
drag, startPoint x: 328, startPoint y: 177, endPoint x: 196, endPoint y: 135, distance: 138.9
click at [55, 191] on div "Visão Geral Contratos [GEOGRAPHIC_DATA] Lotes Clientes Minha Carteira Transferê…" at bounding box center [575, 273] width 1151 height 546
paste input "[PERSON_NAME] DA SILV"
type input "[PERSON_NAME]"
select select
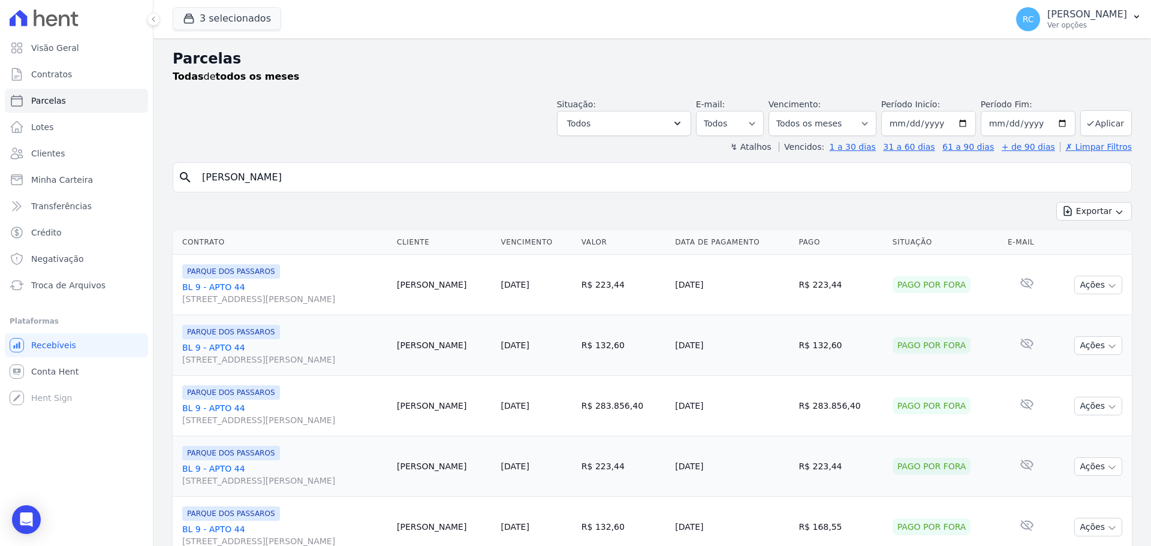
drag, startPoint x: 337, startPoint y: 177, endPoint x: 1, endPoint y: 183, distance: 336.8
click at [0, 185] on div "Visão Geral Contratos [GEOGRAPHIC_DATA] Lotes Clientes Minha Carteira Transferê…" at bounding box center [575, 273] width 1151 height 546
paste input "[PERSON_NAME]"
type input "[PERSON_NAME]"
select select
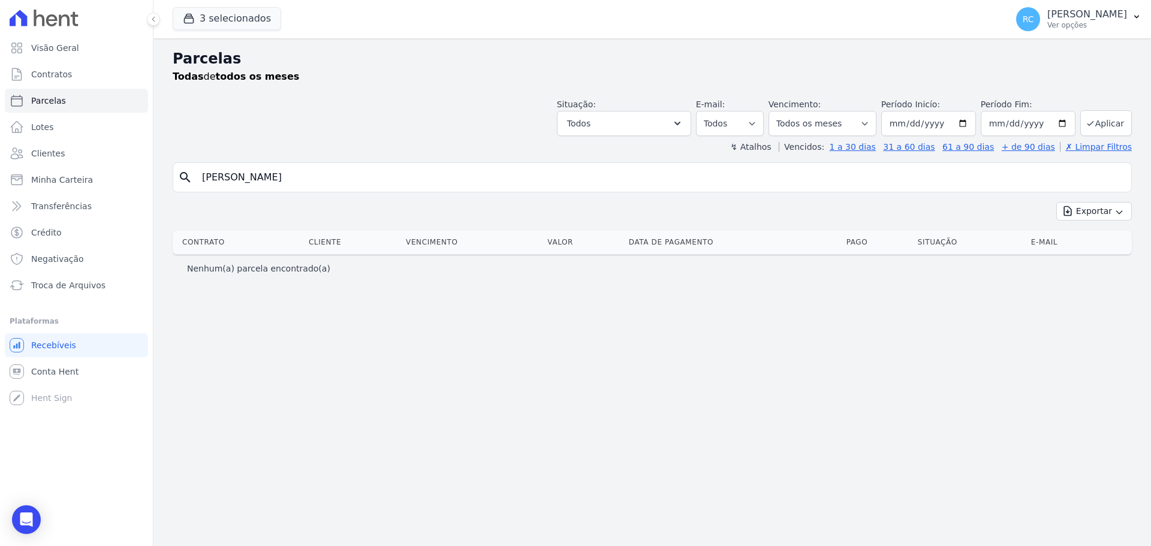
drag, startPoint x: 410, startPoint y: 182, endPoint x: 252, endPoint y: 206, distance: 159.4
click at [252, 206] on div "search [PERSON_NAME] Exportar Exportar PDF Exportar CSV Contrato Cliente Vencim…" at bounding box center [652, 221] width 959 height 119
paste input "[PERSON_NAME]"
drag, startPoint x: 162, startPoint y: 196, endPoint x: 430, endPoint y: 119, distance: 279.4
click at [144, 174] on div "Visão Geral Contratos [GEOGRAPHIC_DATA] Lotes Clientes Minha Carteira Transferê…" at bounding box center [575, 273] width 1151 height 546
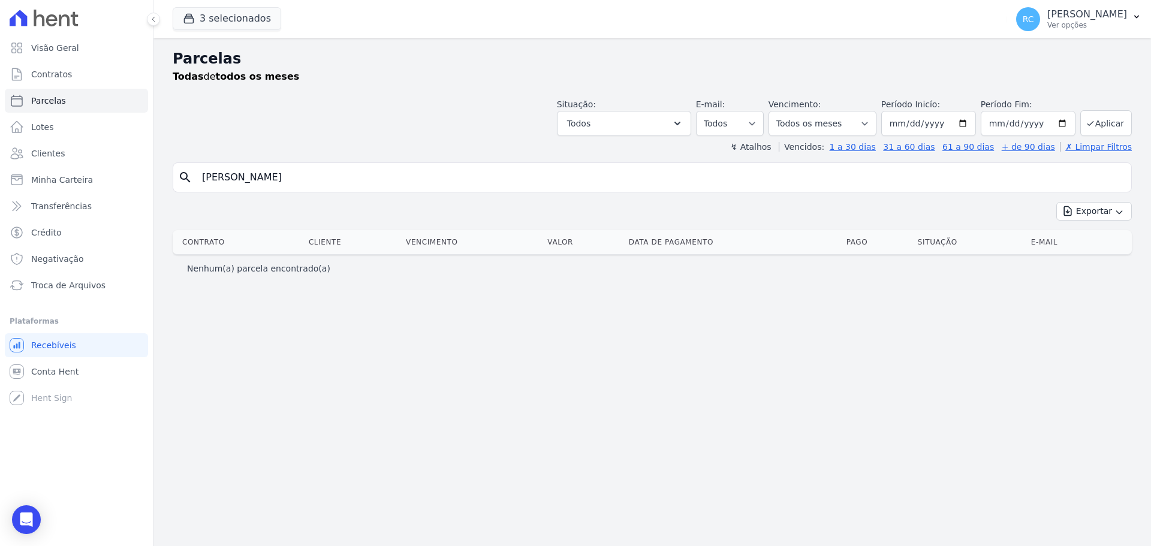
paste input "search"
type input "[PERSON_NAME]"
select select
drag, startPoint x: 366, startPoint y: 180, endPoint x: 12, endPoint y: 187, distance: 354.2
click at [12, 187] on div "Visão Geral Contratos [GEOGRAPHIC_DATA] Lotes Clientes Minha Carteira Transferê…" at bounding box center [575, 273] width 1151 height 546
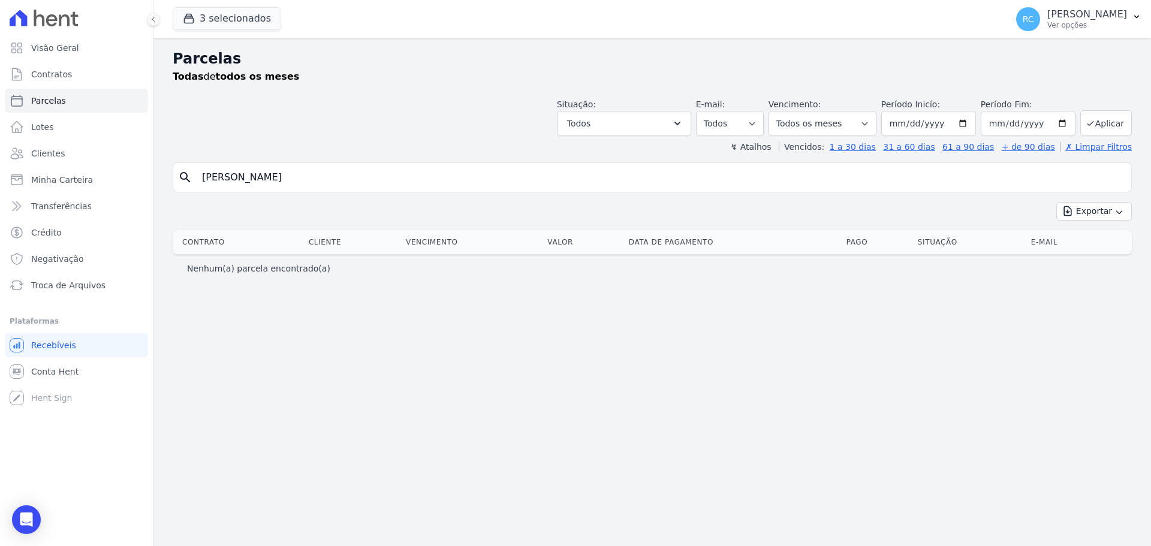
paste input "[PERSON_NAME]"
type input "[PERSON_NAME]"
select select
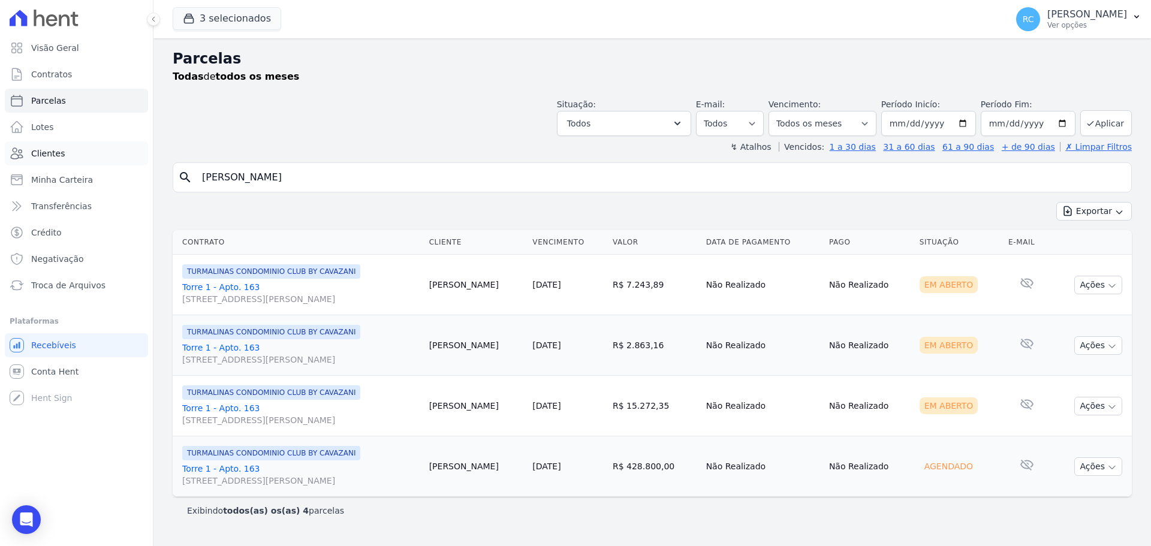
drag, startPoint x: 322, startPoint y: 179, endPoint x: 145, endPoint y: 163, distance: 177.5
click at [20, 197] on div "Visão Geral Contratos [GEOGRAPHIC_DATA] Lotes Clientes Minha Carteira Transferê…" at bounding box center [575, 273] width 1151 height 546
paste input "[PERSON_NAME]"
type input "[PERSON_NAME]"
select select
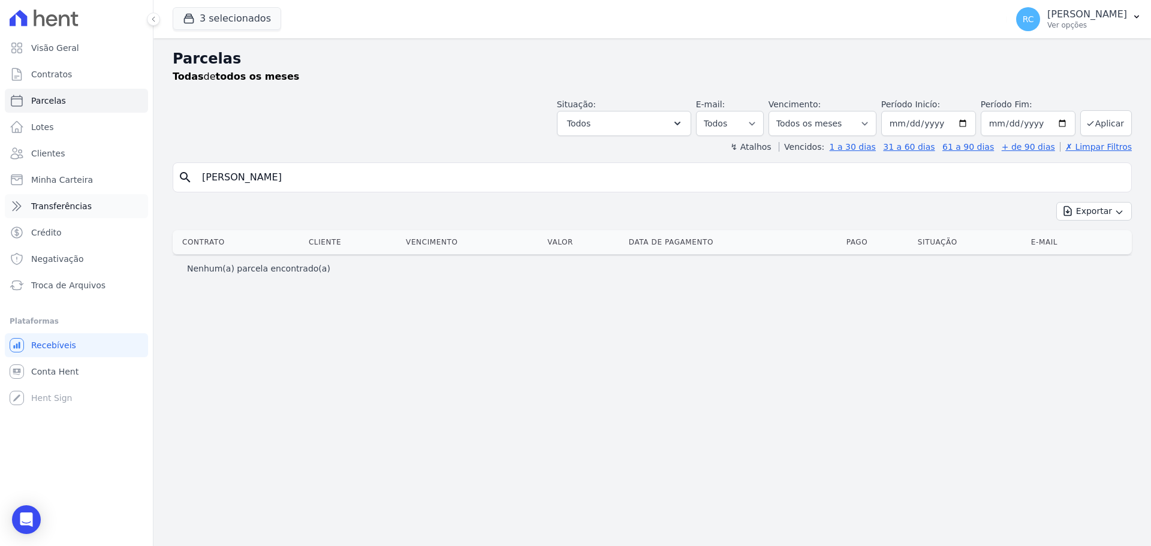
drag, startPoint x: 345, startPoint y: 192, endPoint x: 101, endPoint y: 204, distance: 244.2
click at [97, 206] on div "Visão Geral Contratos [GEOGRAPHIC_DATA] Lotes Clientes Minha Carteira Transferê…" at bounding box center [575, 273] width 1151 height 546
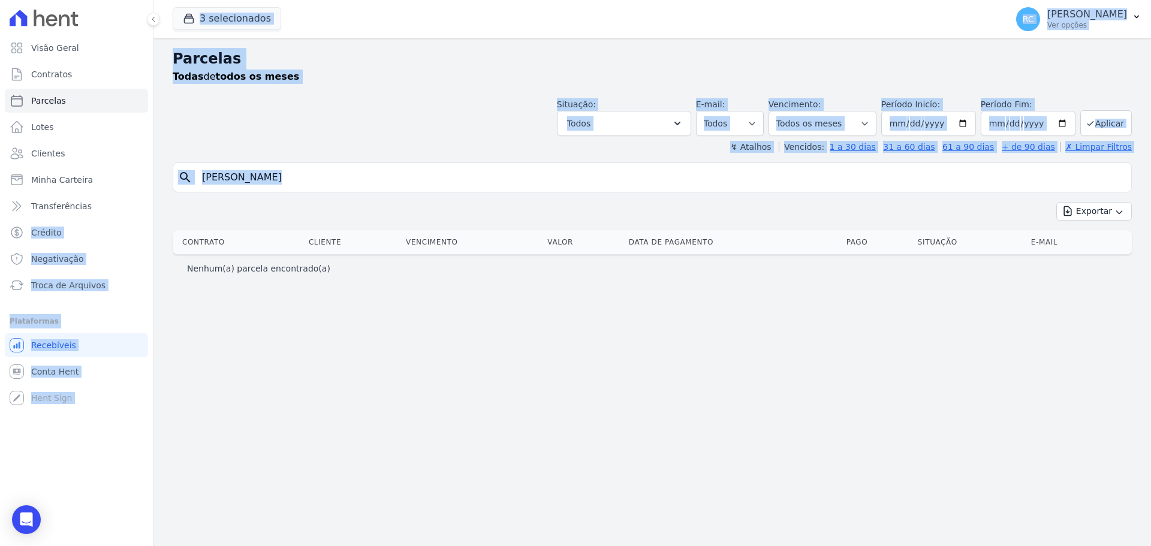
click at [367, 193] on div "search [PERSON_NAME] Exportar Exportar PDF Exportar CSV Contrato Cliente Vencim…" at bounding box center [652, 221] width 959 height 119
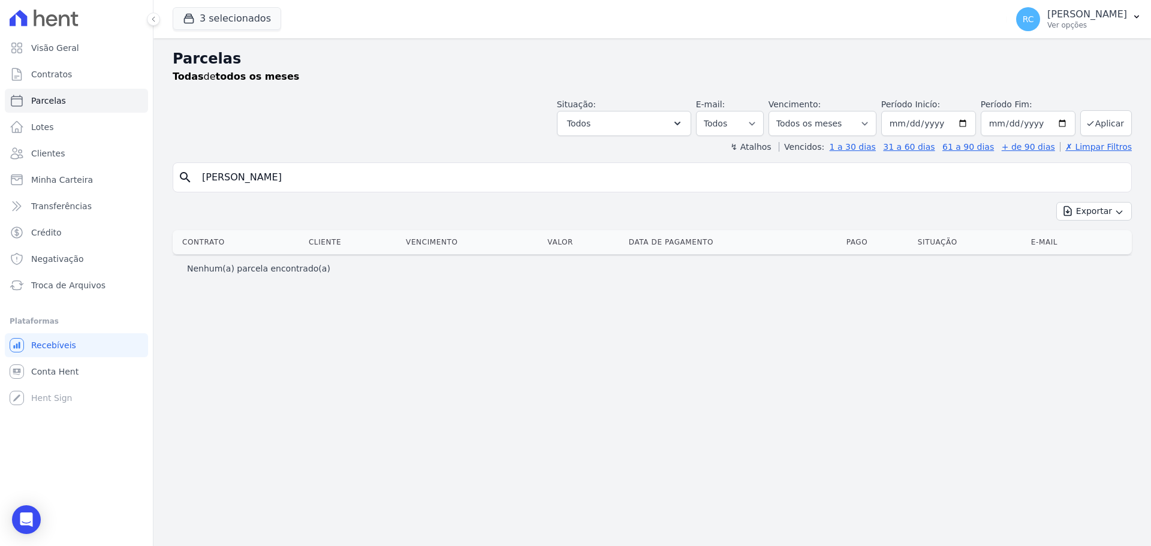
click at [369, 181] on input "[PERSON_NAME]" at bounding box center [660, 177] width 931 height 24
paste input "[PERSON_NAME] DA SILV"
type input "[PERSON_NAME]"
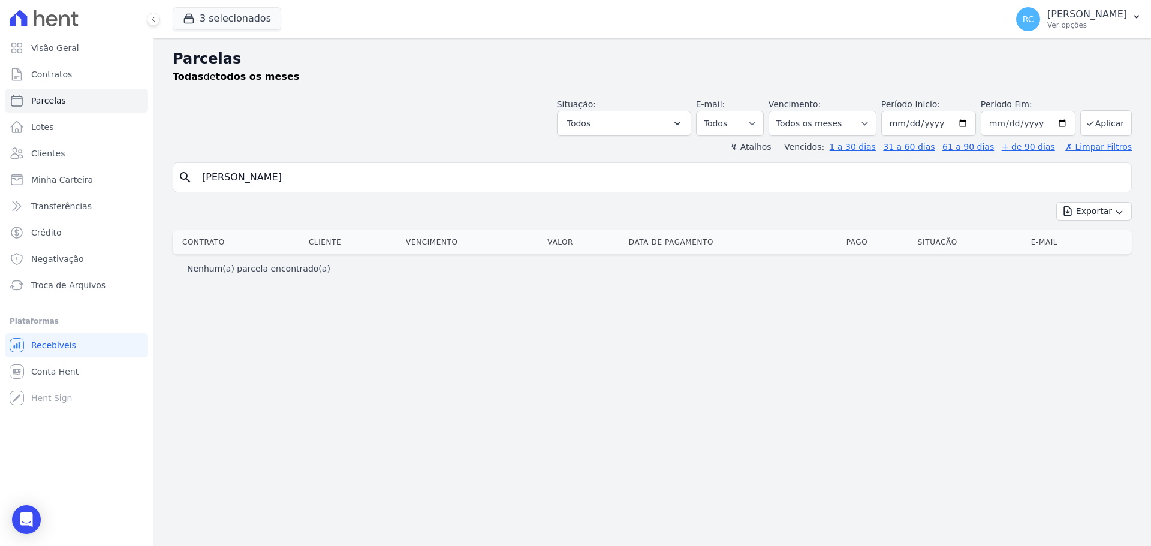
select select
